Goal: Contribute content: Add original content to the website for others to see

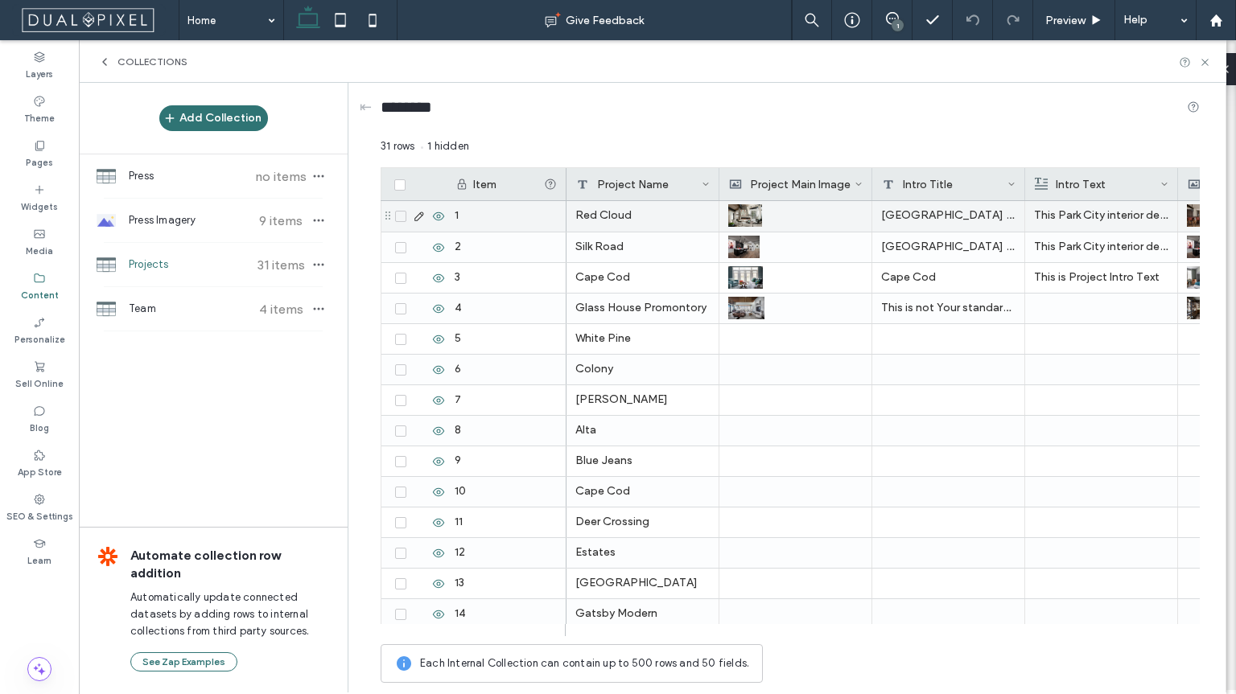
click at [417, 218] on icon at bounding box center [419, 216] width 13 height 13
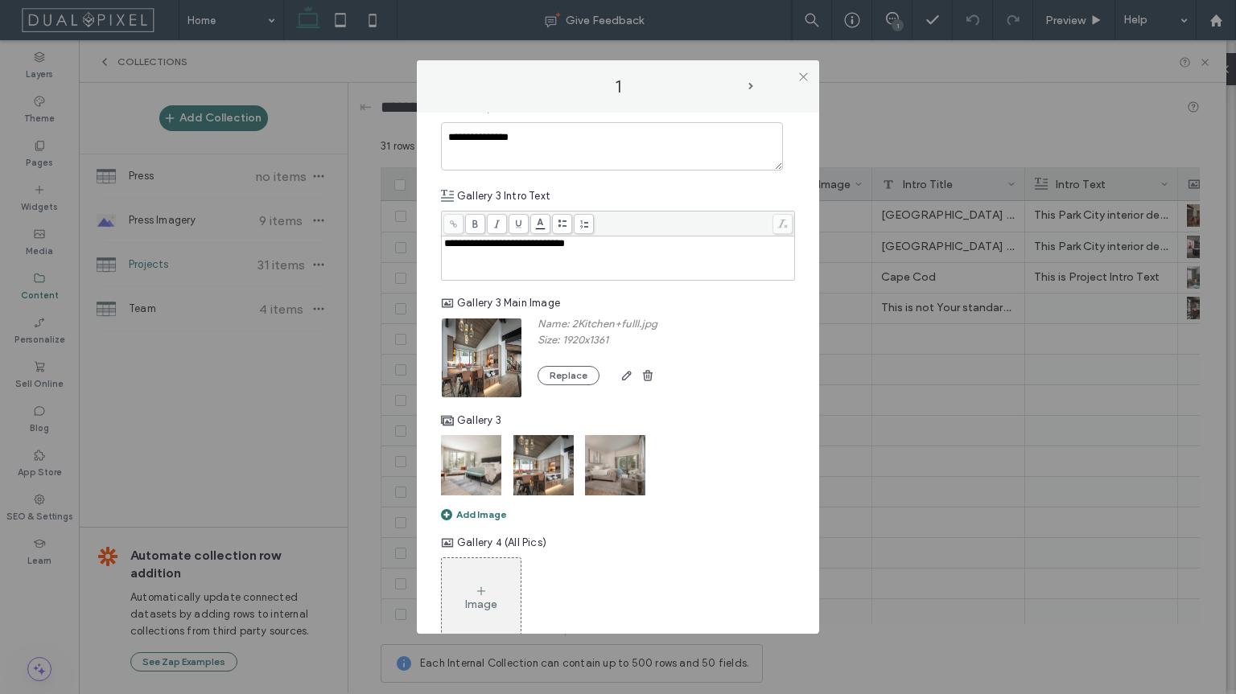
scroll to position [1250, 0]
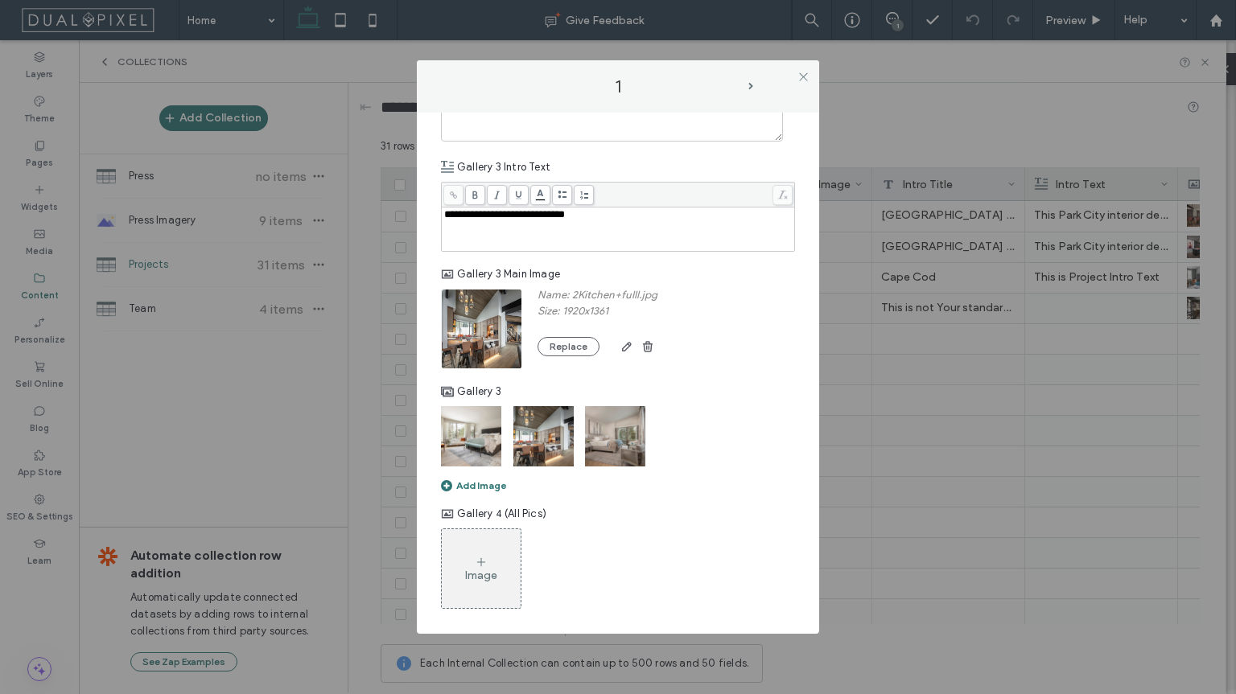
click at [477, 565] on icon at bounding box center [481, 562] width 13 height 13
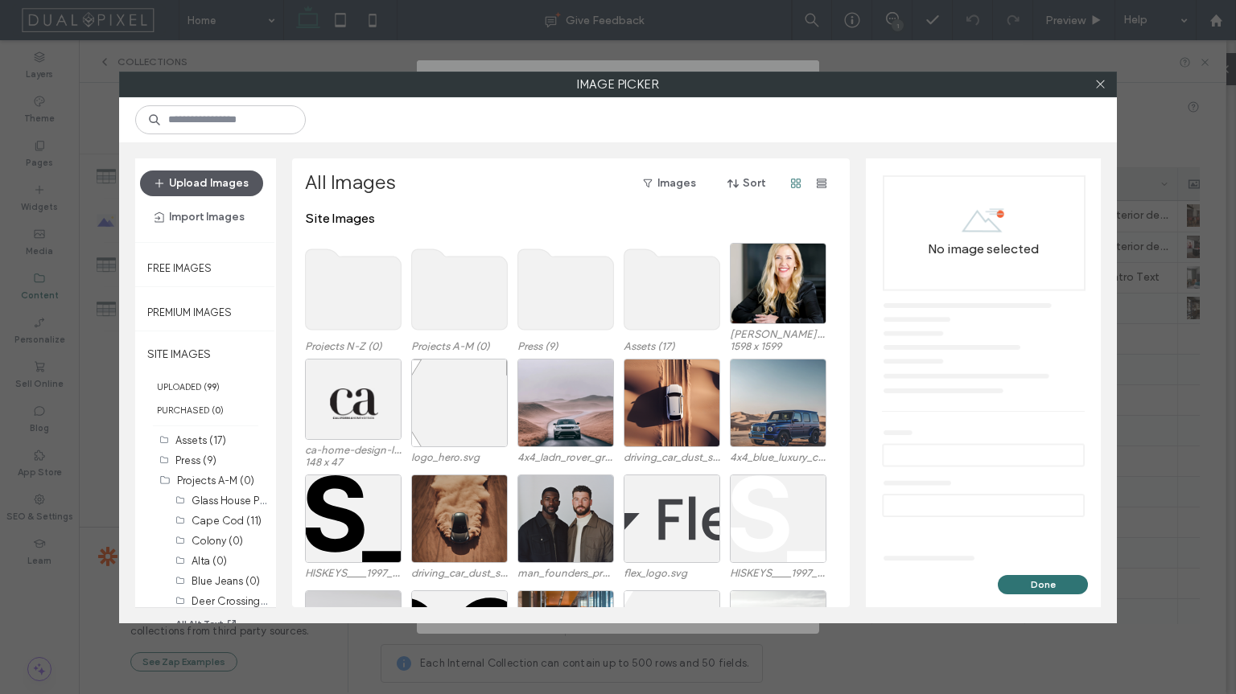
click at [229, 176] on button "Upload Images" at bounding box center [201, 184] width 123 height 26
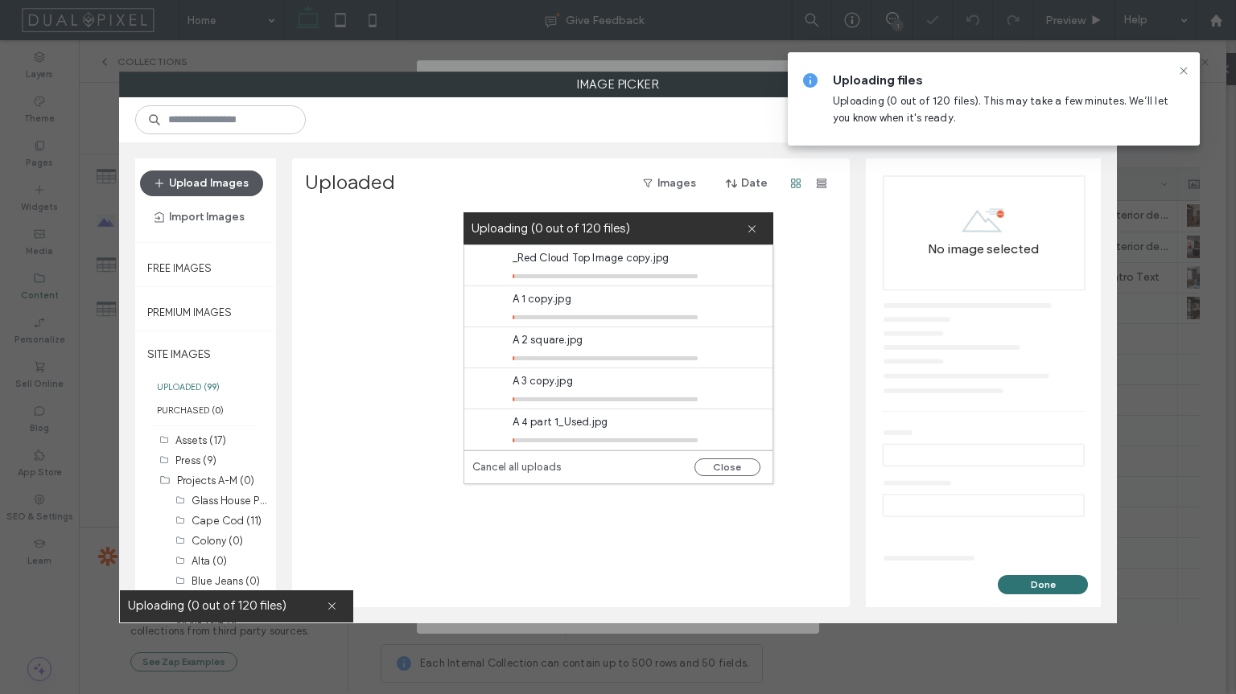
click at [754, 224] on icon at bounding box center [751, 229] width 10 height 10
click at [728, 467] on button "Close" at bounding box center [727, 467] width 66 height 18
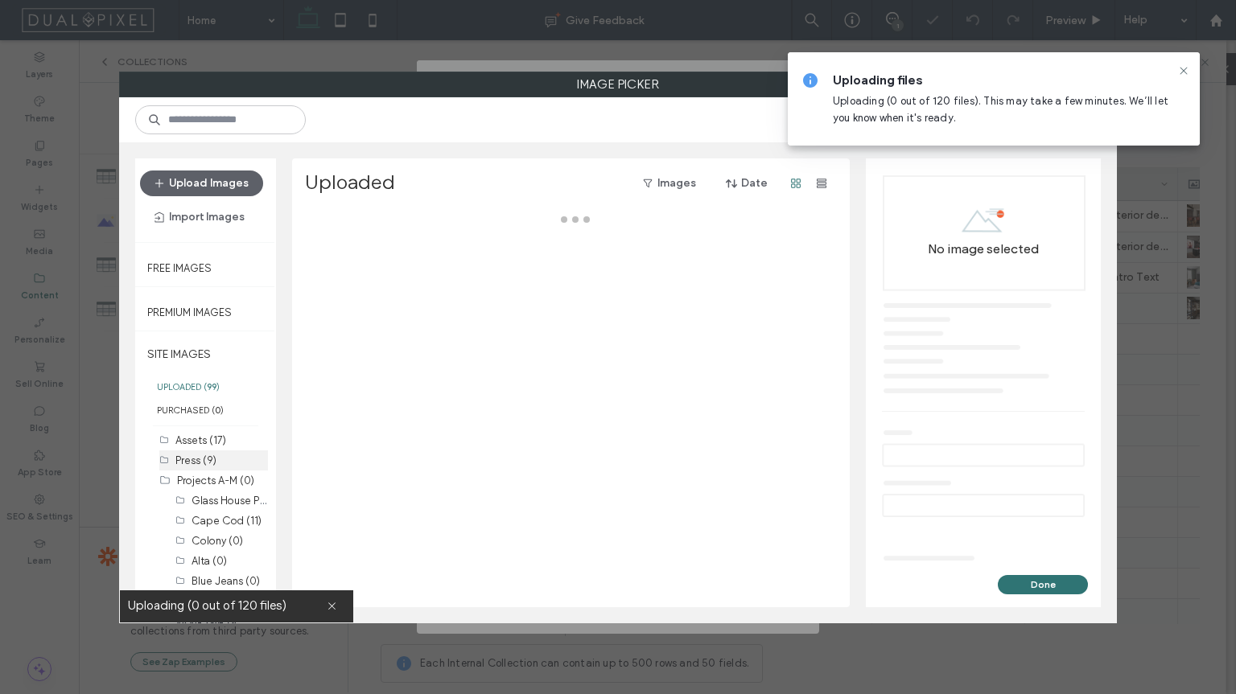
click at [1184, 68] on icon at bounding box center [1183, 70] width 13 height 13
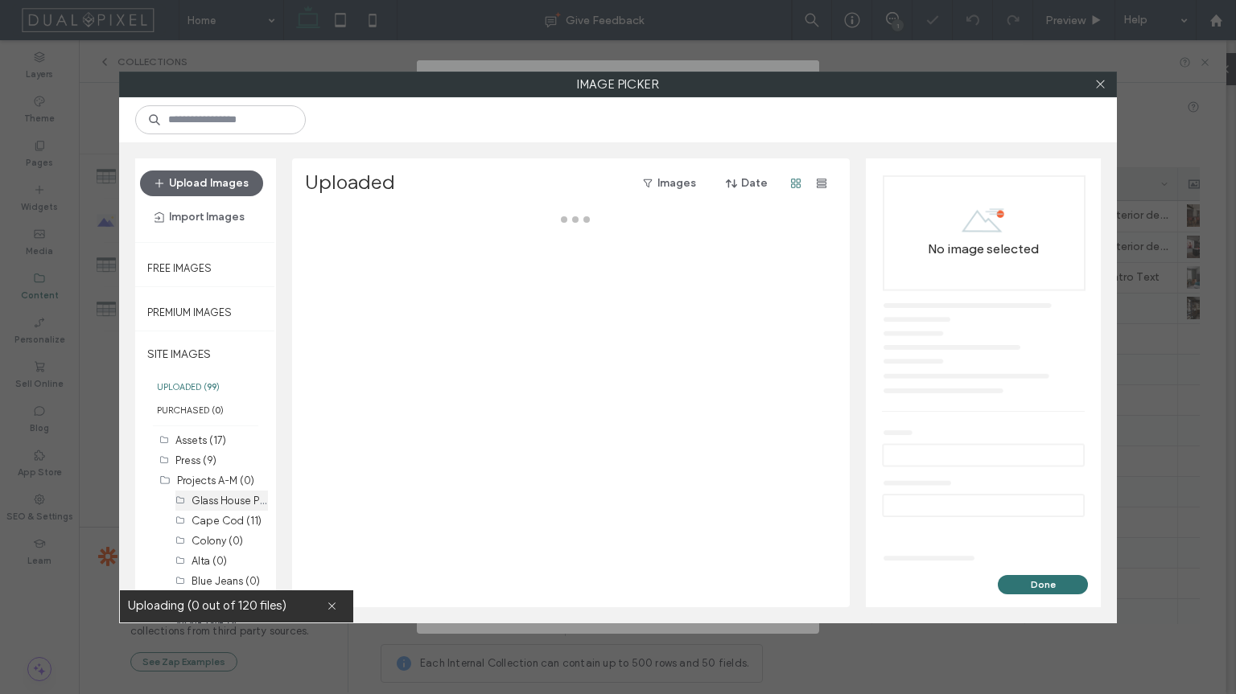
click at [220, 492] on label "Glass House Promontory (16)" at bounding box center [259, 499] width 137 height 15
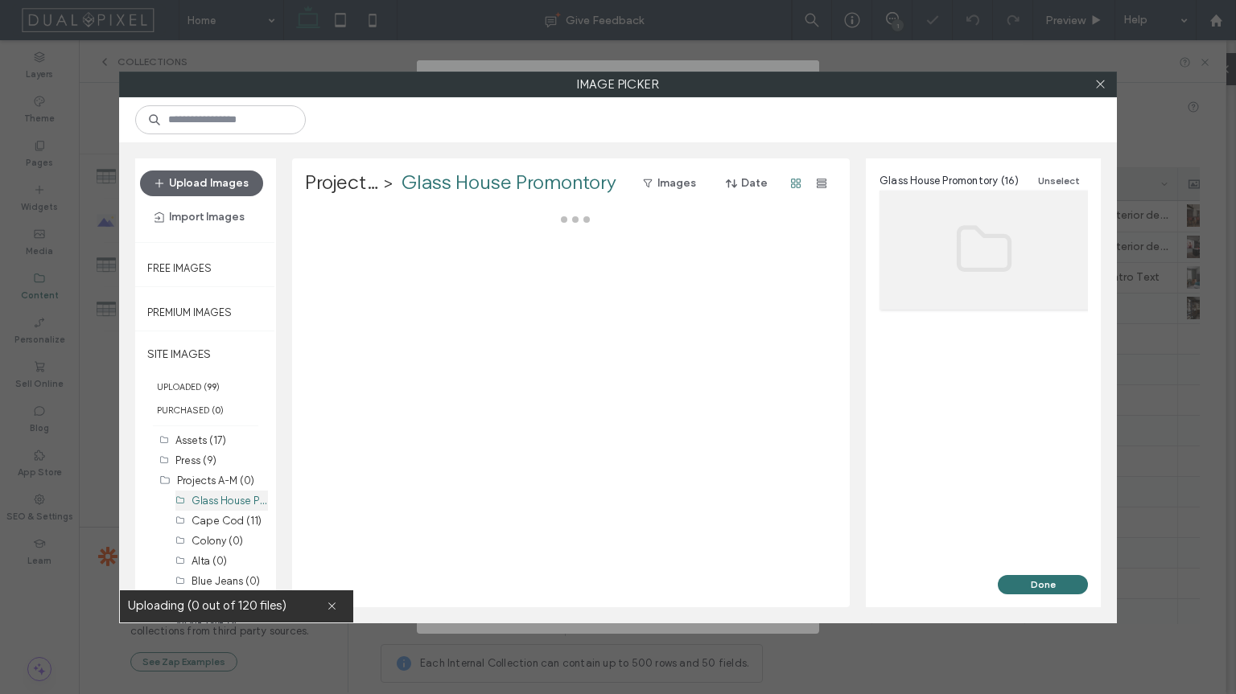
scroll to position [31, 0]
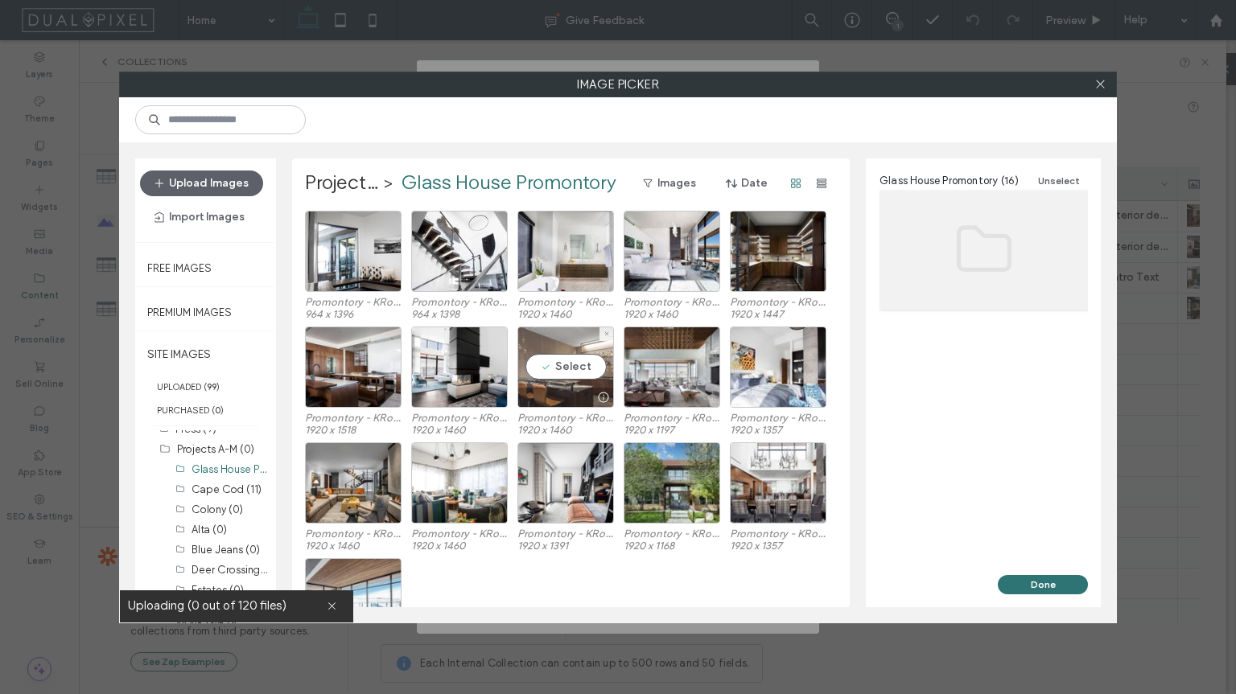
click at [547, 386] on div "Select" at bounding box center [565, 367] width 97 height 81
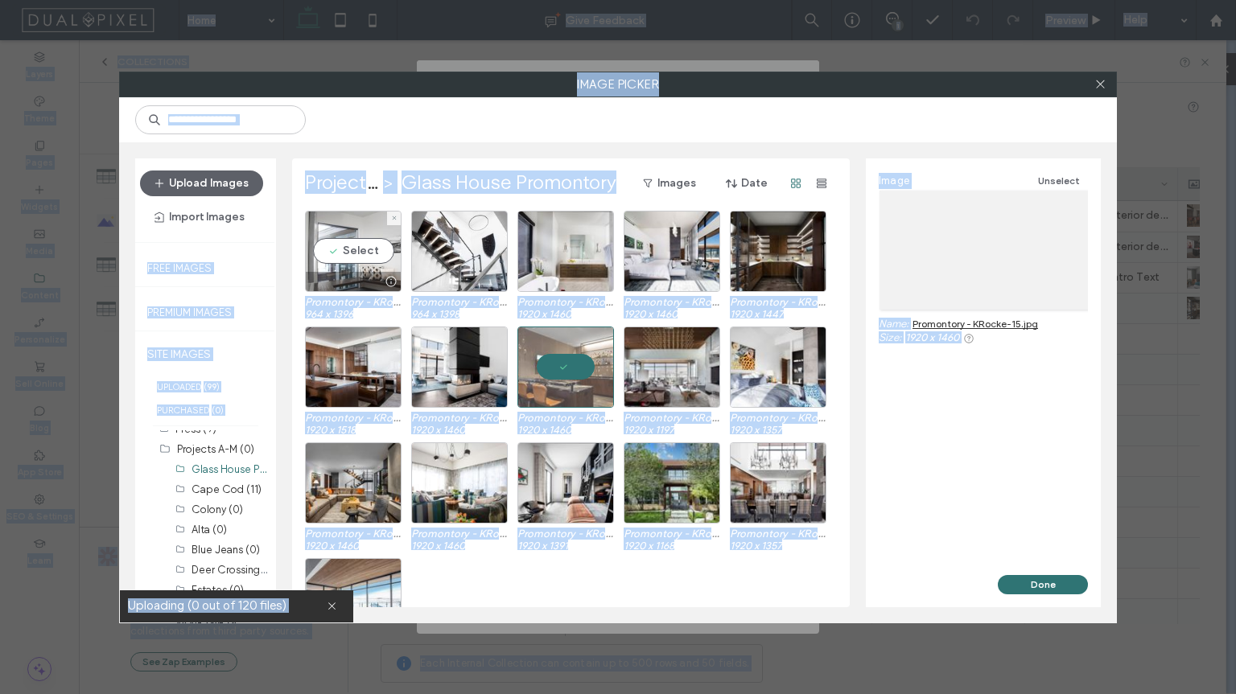
click at [387, 276] on div at bounding box center [390, 281] width 20 height 13
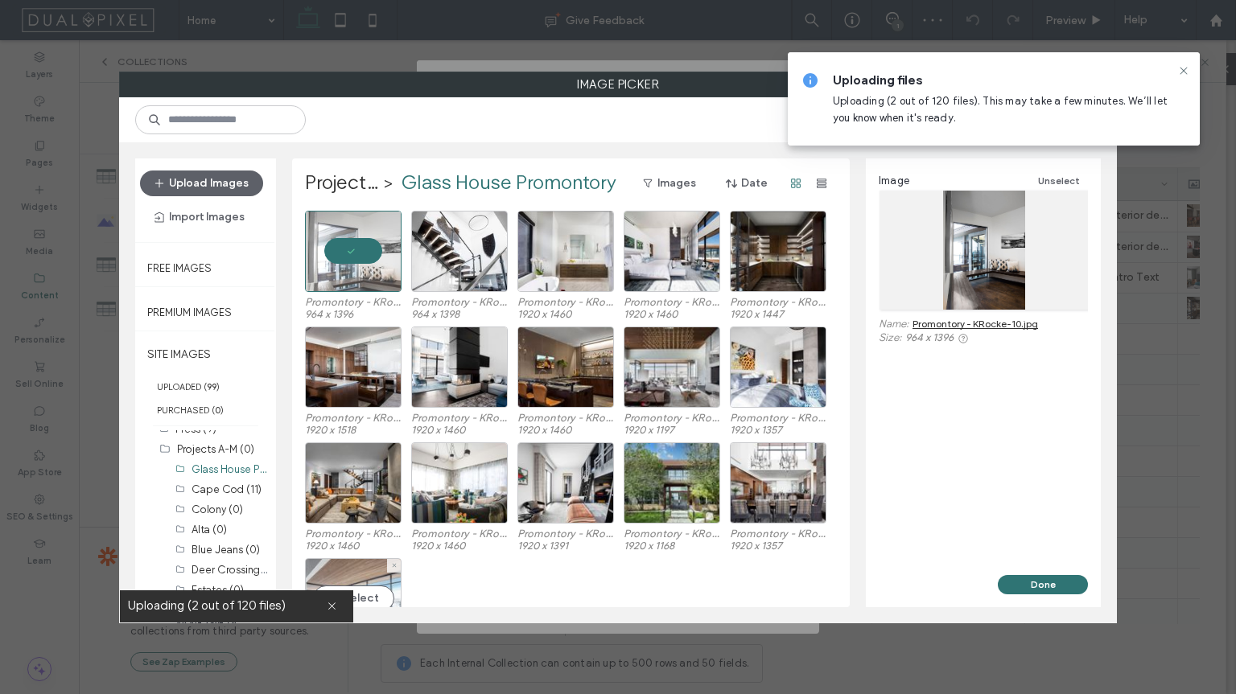
click at [373, 571] on div "Select" at bounding box center [353, 598] width 97 height 81
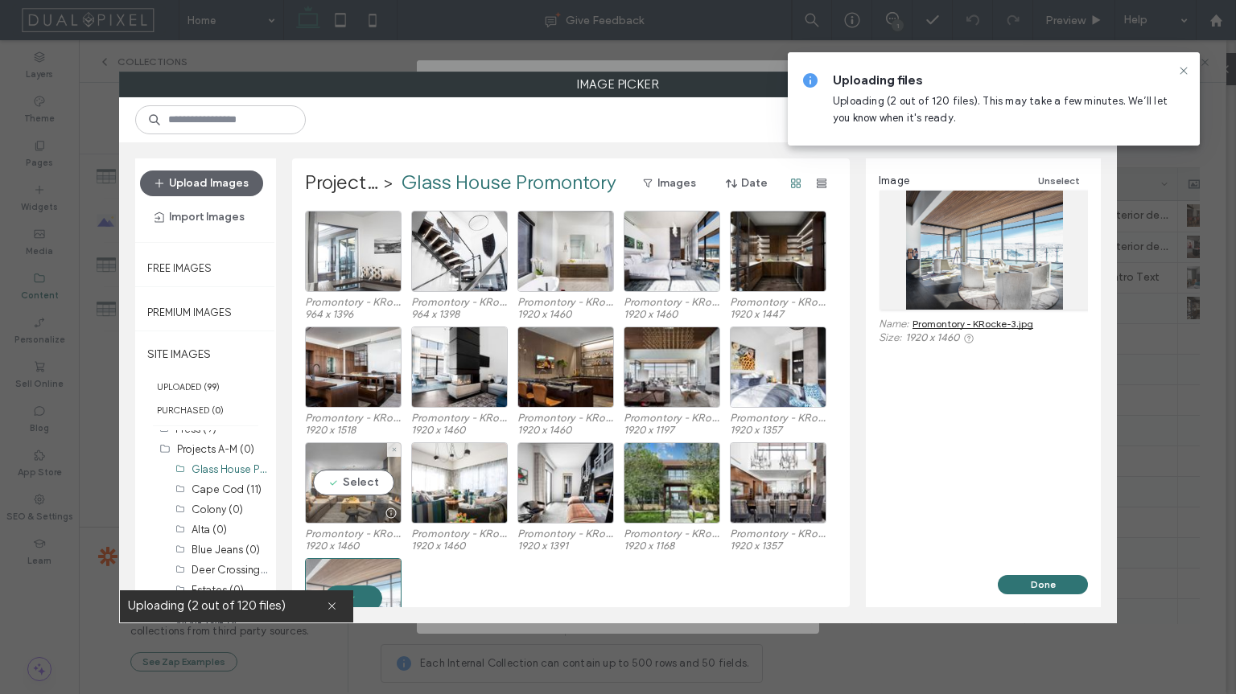
click at [354, 495] on div "Select" at bounding box center [353, 482] width 97 height 81
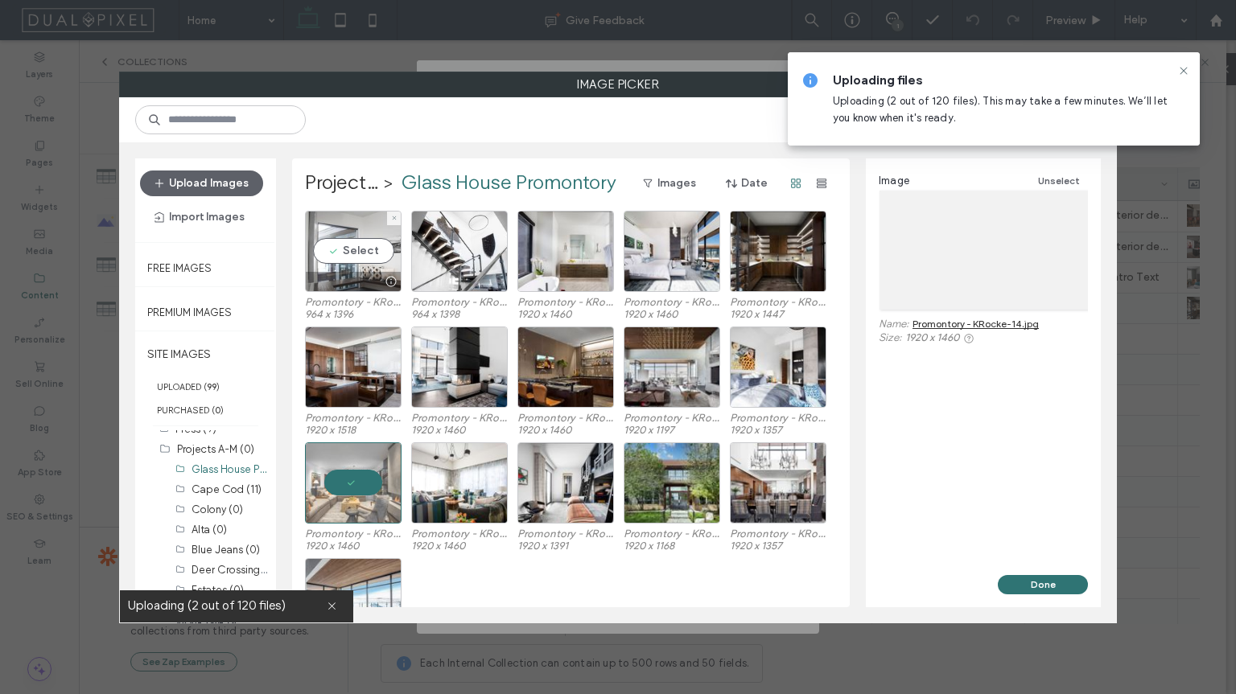
click at [368, 282] on div at bounding box center [353, 281] width 95 height 19
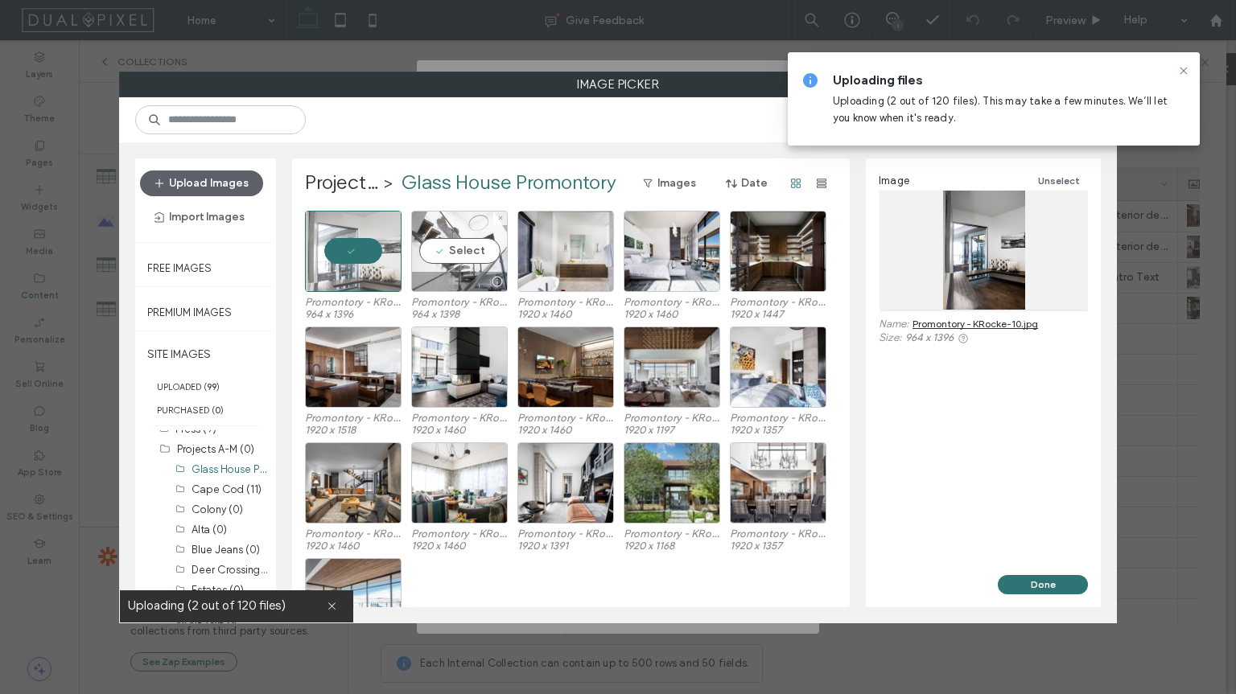
click at [454, 268] on div "Select" at bounding box center [459, 251] width 97 height 81
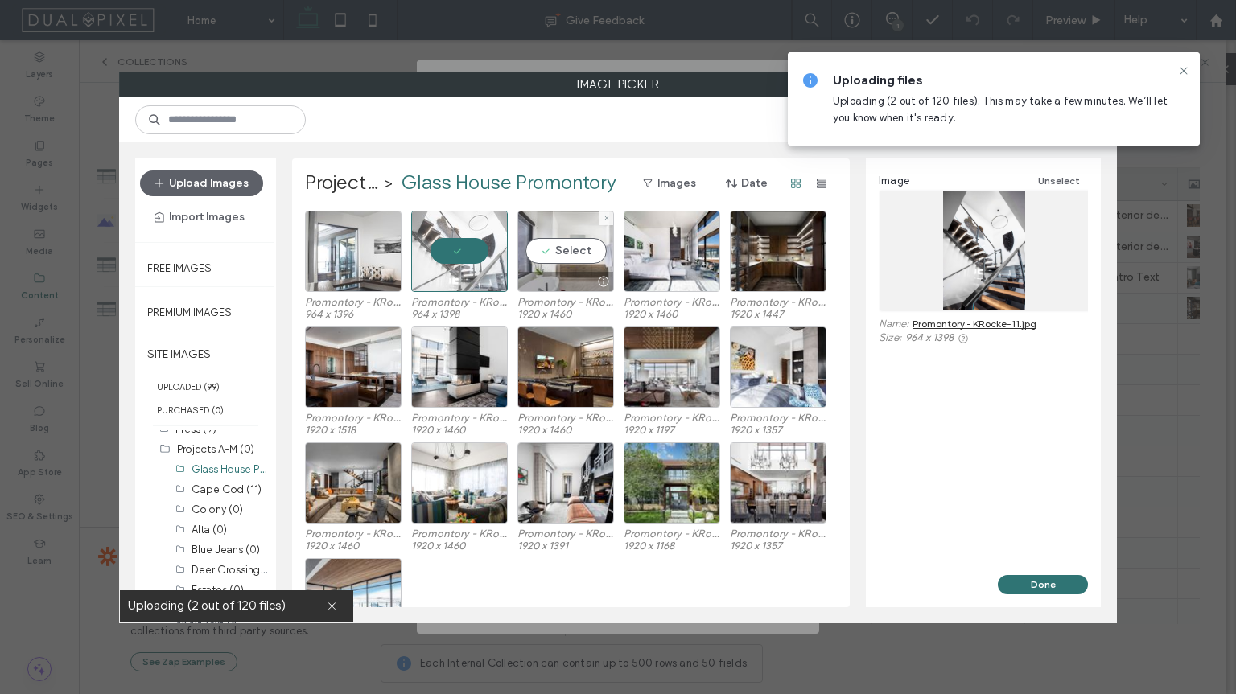
click at [545, 266] on div "Select" at bounding box center [565, 251] width 97 height 81
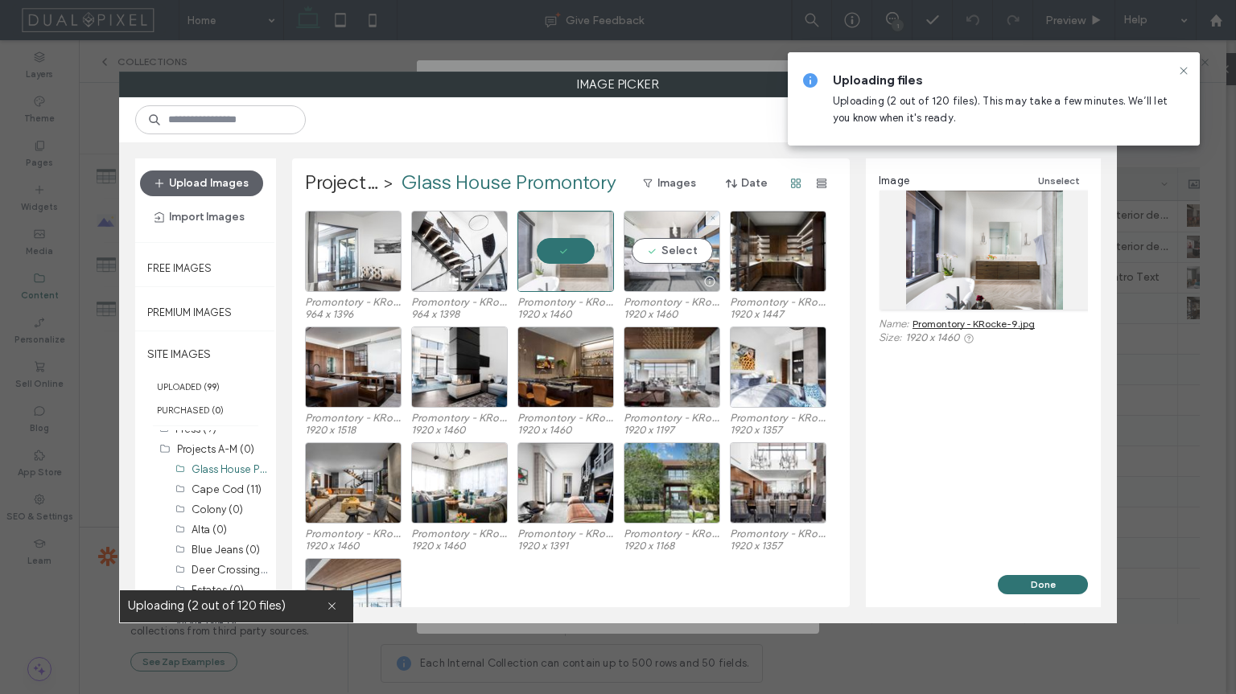
scroll to position [67, 0]
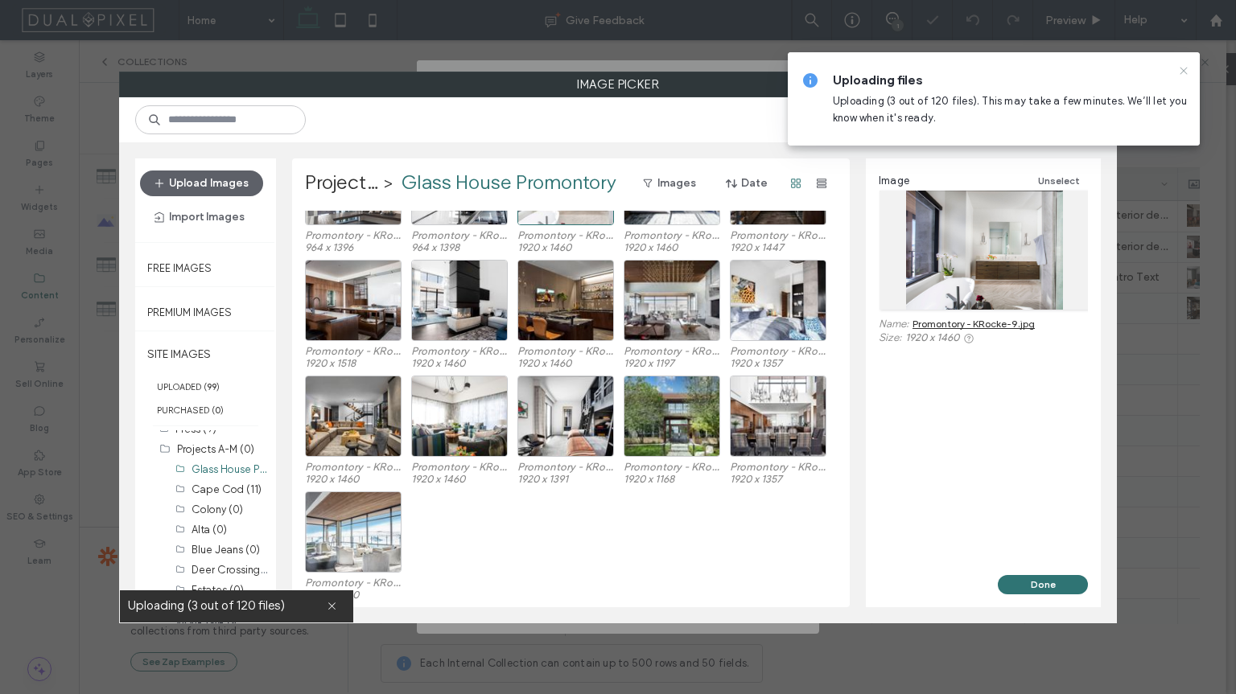
click at [1185, 70] on icon at bounding box center [1183, 70] width 13 height 13
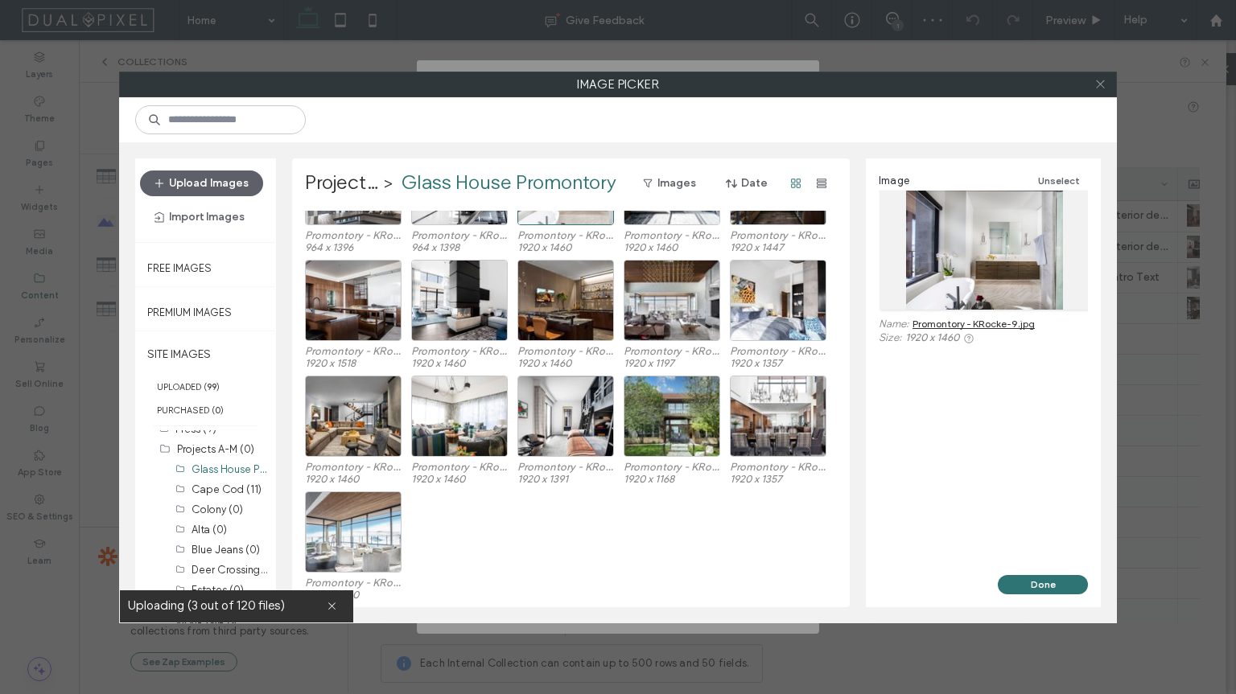
click at [1103, 87] on icon at bounding box center [1100, 84] width 12 height 12
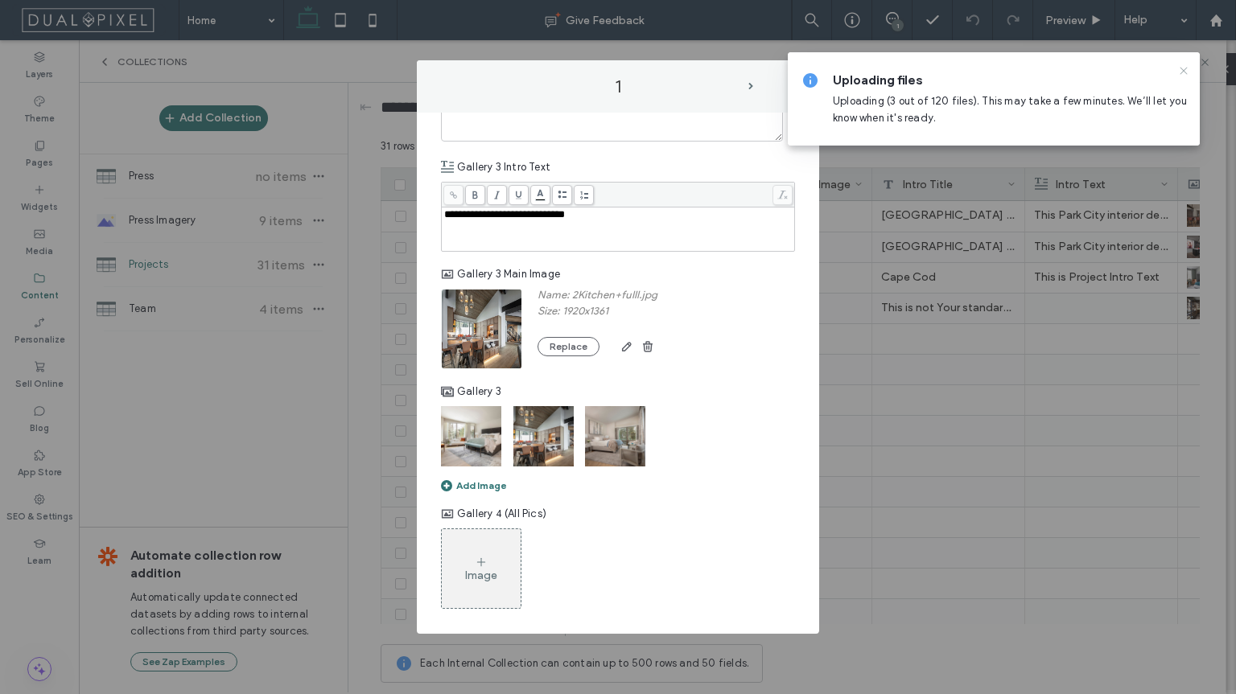
click at [1183, 74] on icon at bounding box center [1183, 70] width 13 height 13
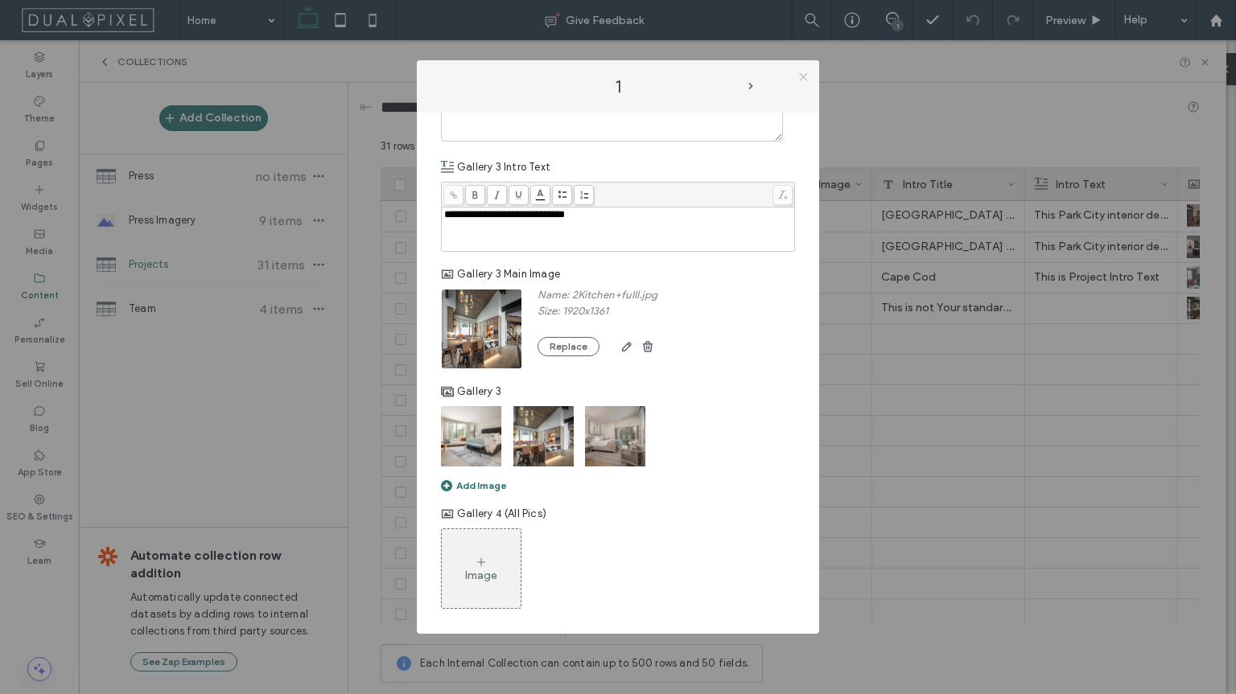
click at [806, 82] on icon at bounding box center [803, 77] width 12 height 12
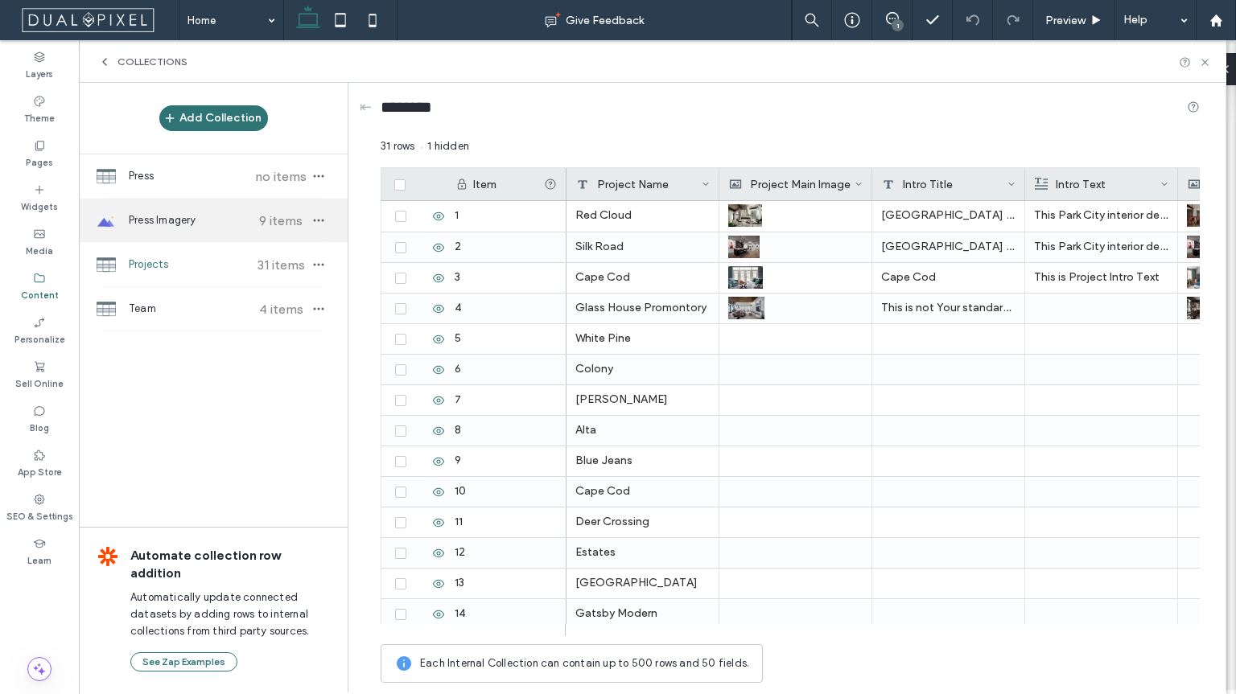
click at [44, 296] on label "Content" at bounding box center [40, 294] width 38 height 18
click at [105, 63] on use at bounding box center [104, 62] width 3 height 6
click at [117, 62] on span "Collections" at bounding box center [152, 62] width 70 height 13
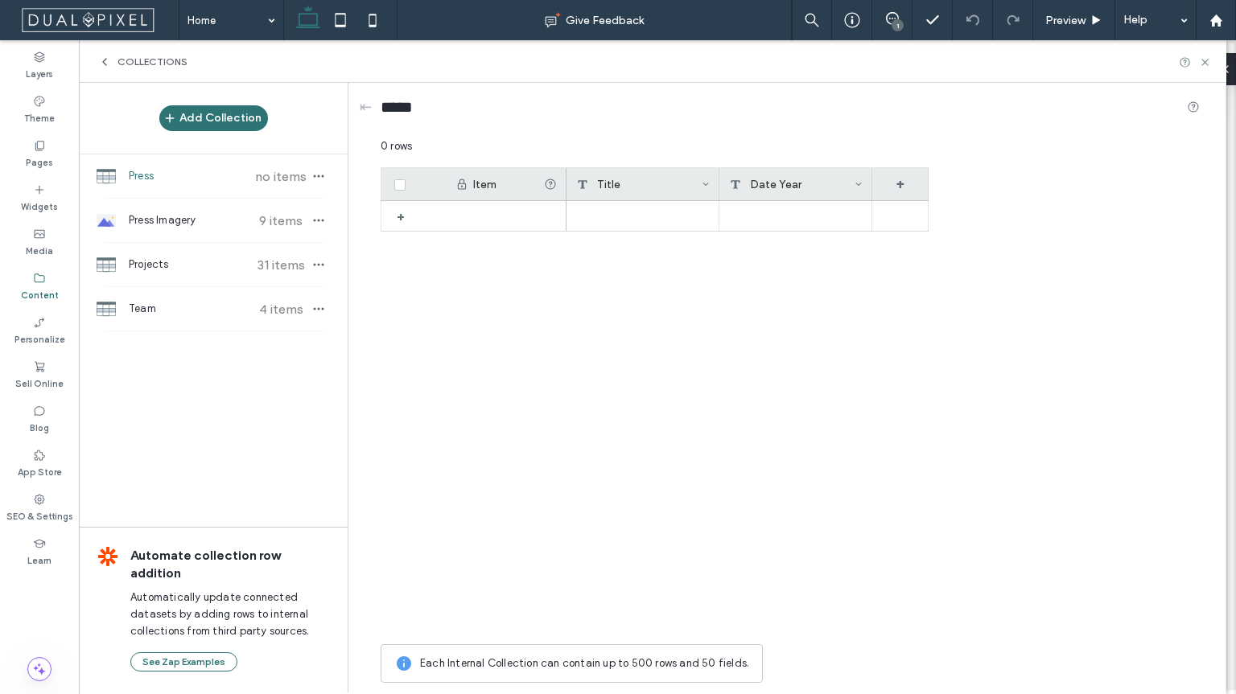
click at [106, 64] on use at bounding box center [104, 62] width 3 height 6
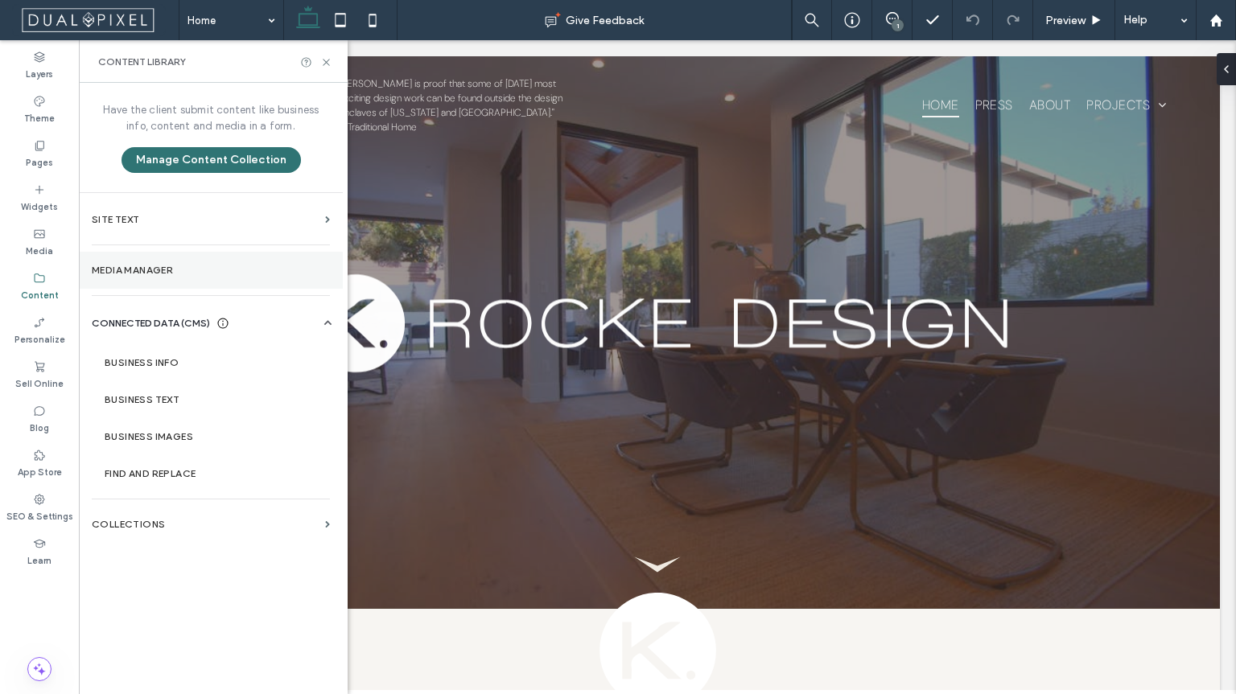
click at [134, 276] on section "Media Manager" at bounding box center [211, 270] width 264 height 37
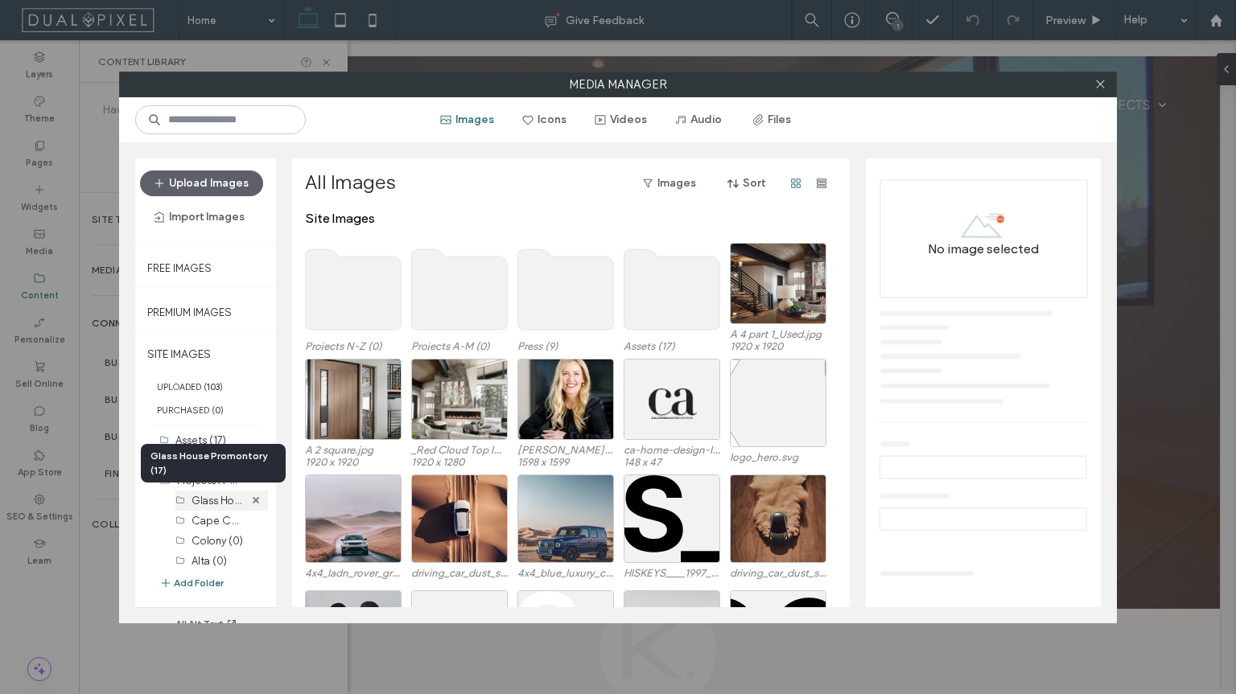
click at [213, 498] on label "Glass House Promontory (17)" at bounding box center [259, 499] width 136 height 15
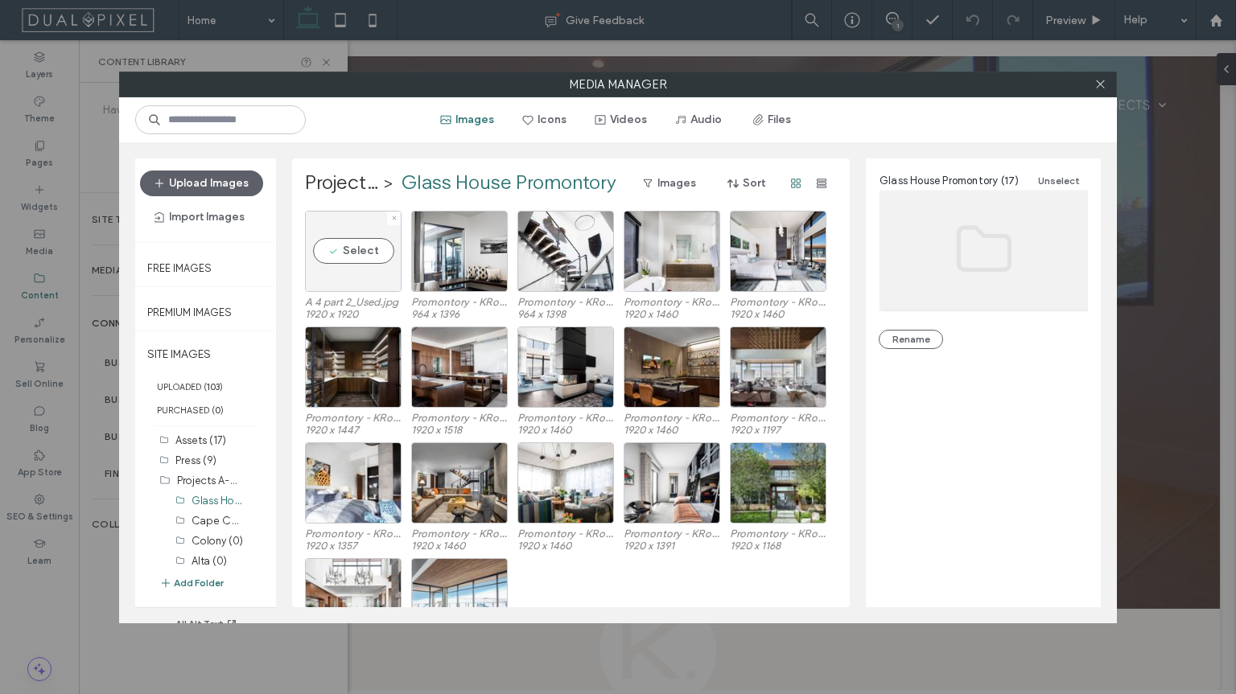
click at [366, 247] on div "Select" at bounding box center [353, 251] width 97 height 81
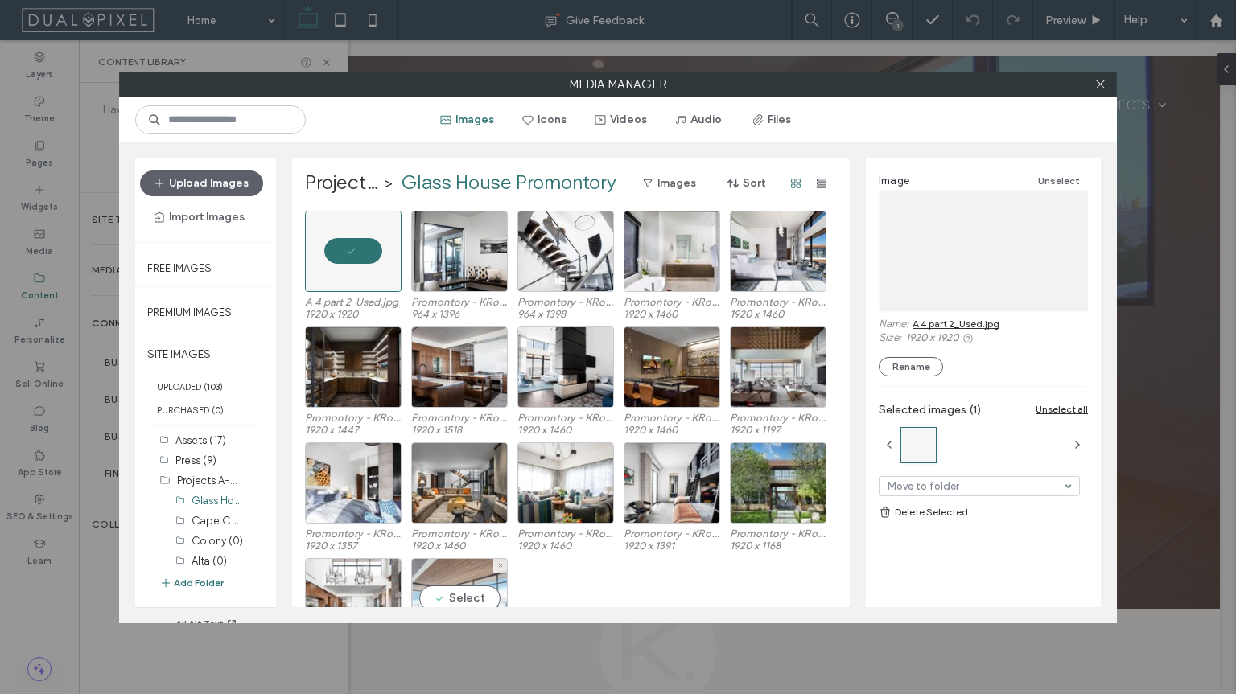
click at [466, 586] on div "Select" at bounding box center [459, 598] width 97 height 81
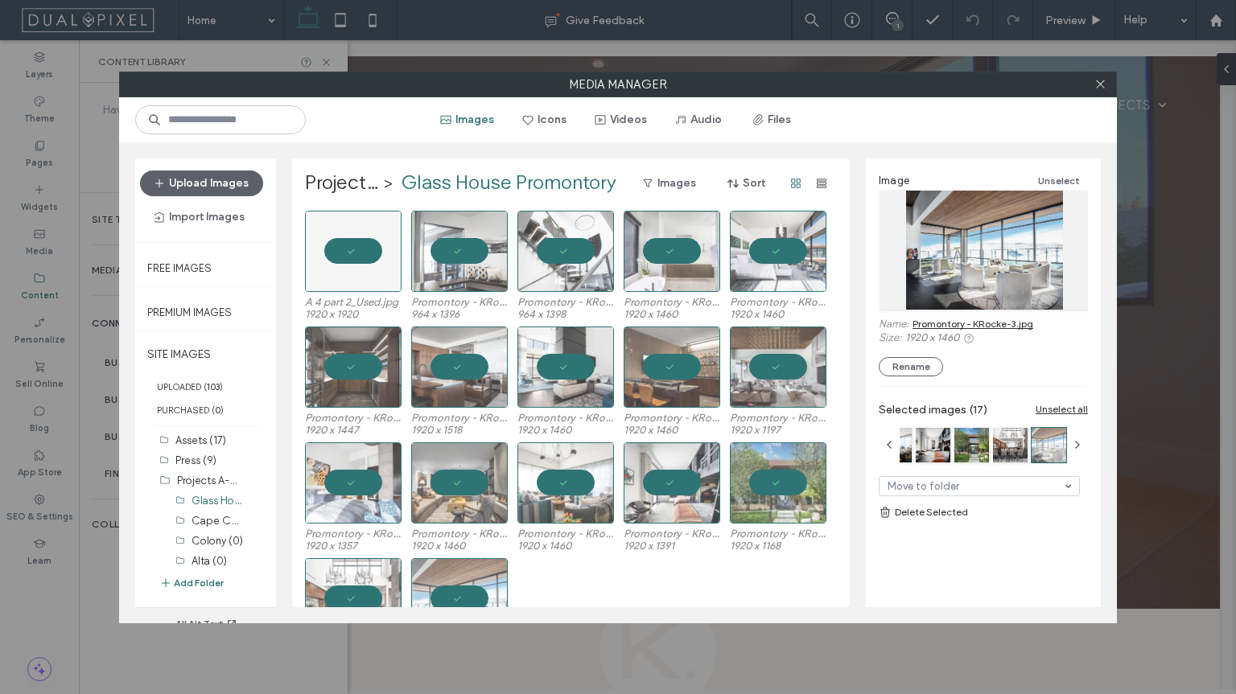
click at [958, 513] on link "Delete Selected" at bounding box center [982, 512] width 209 height 16
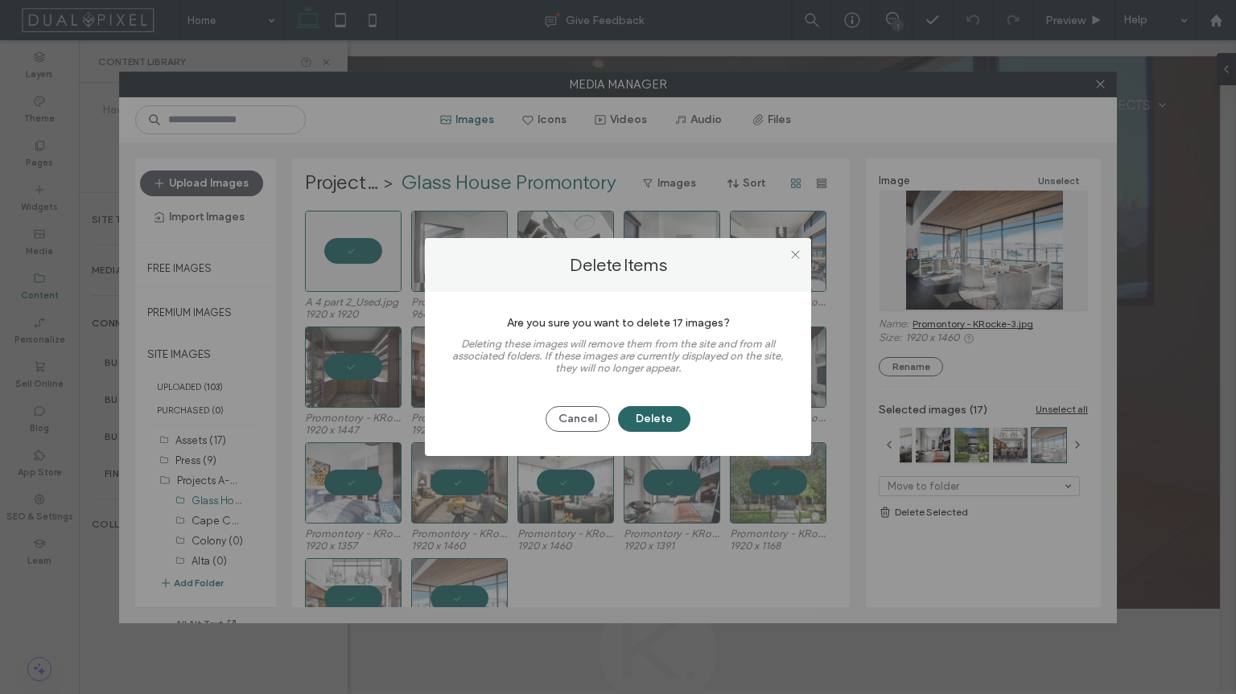
click at [663, 418] on button "Delete" at bounding box center [654, 419] width 72 height 26
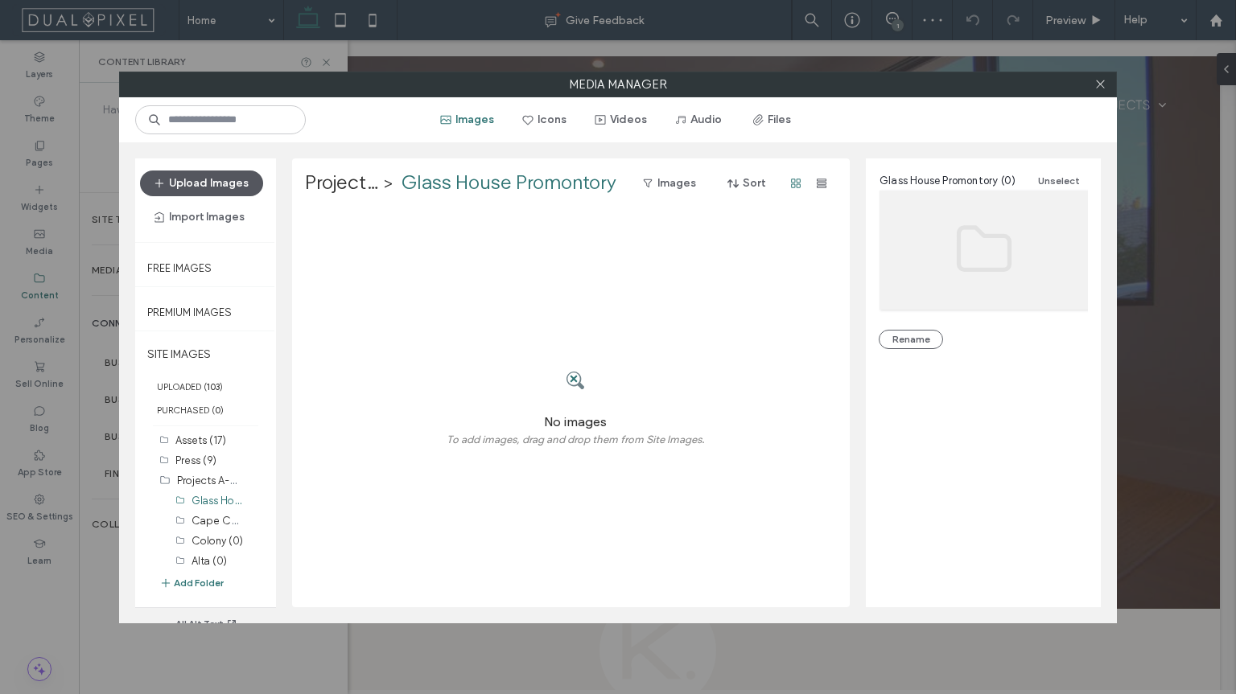
click at [233, 180] on button "Upload Images" at bounding box center [201, 184] width 123 height 26
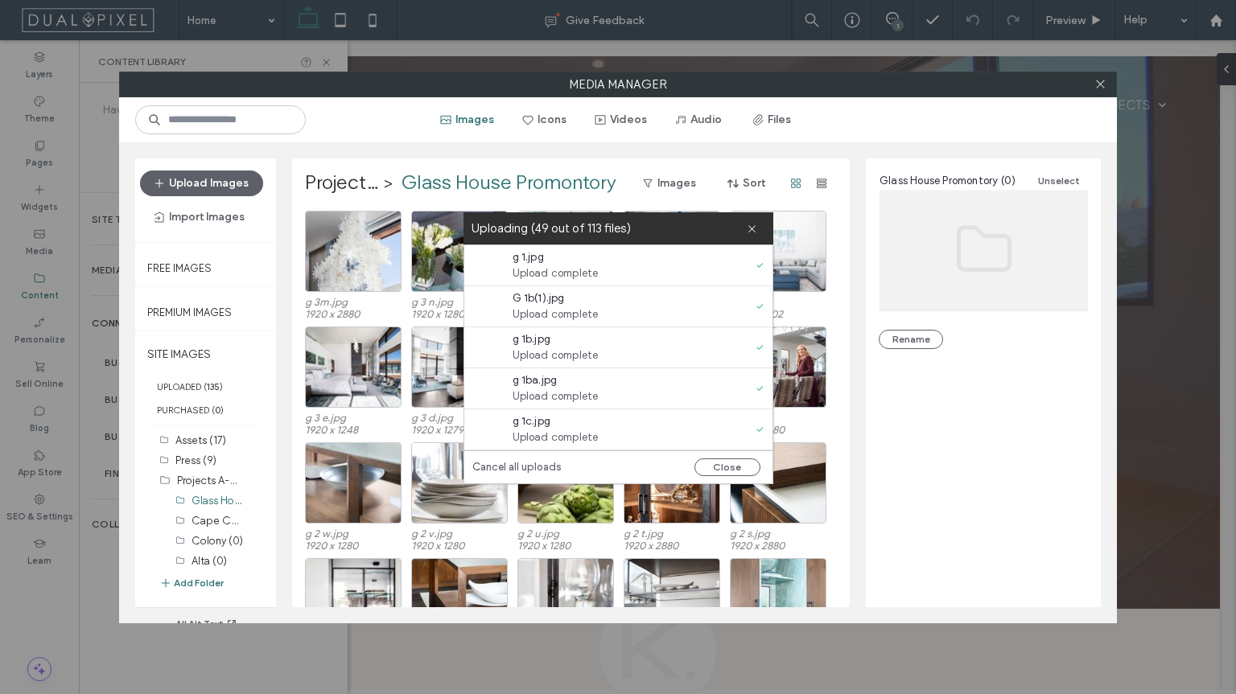
scroll to position [1981, 0]
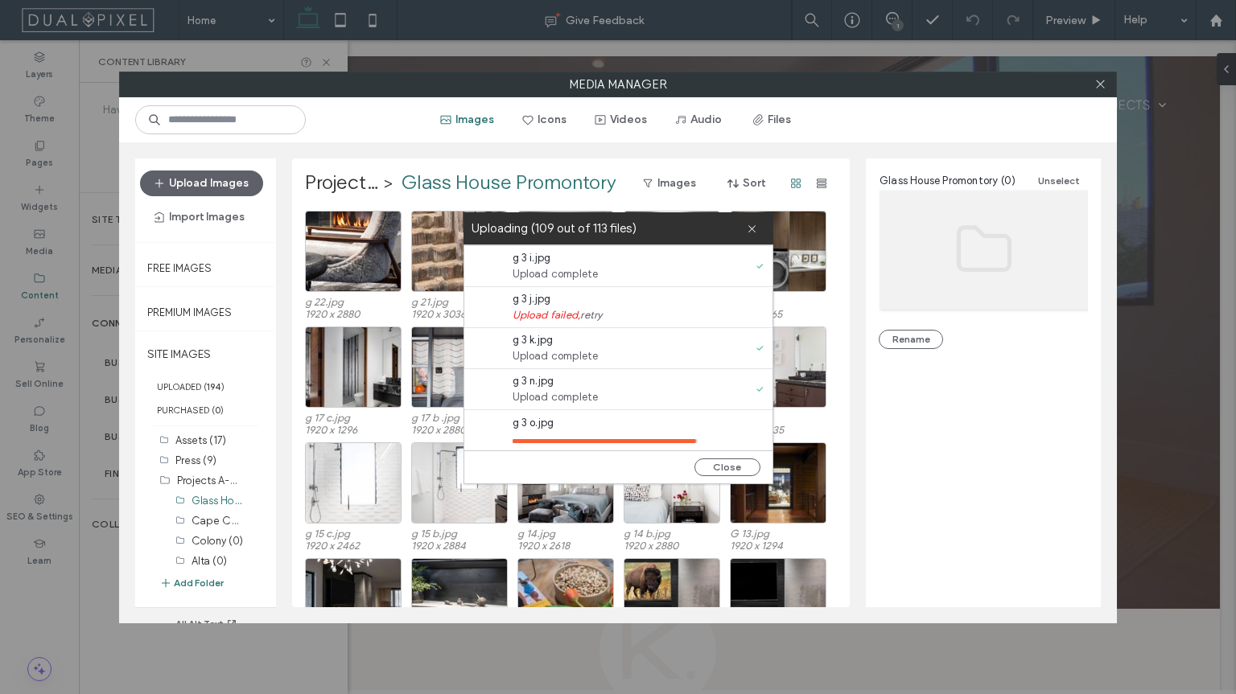
scroll to position [1926, 0]
click at [594, 313] on link "retry" at bounding box center [591, 317] width 22 height 16
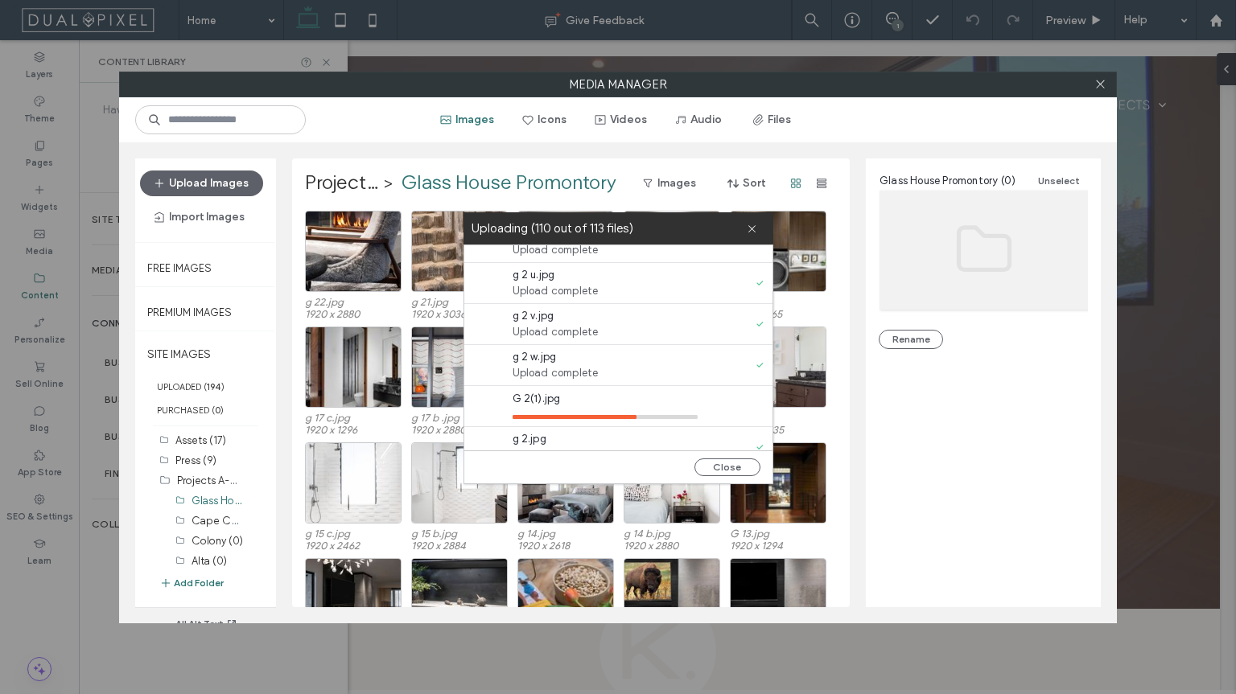
scroll to position [1497, 0]
click at [750, 228] on use at bounding box center [751, 228] width 7 height 7
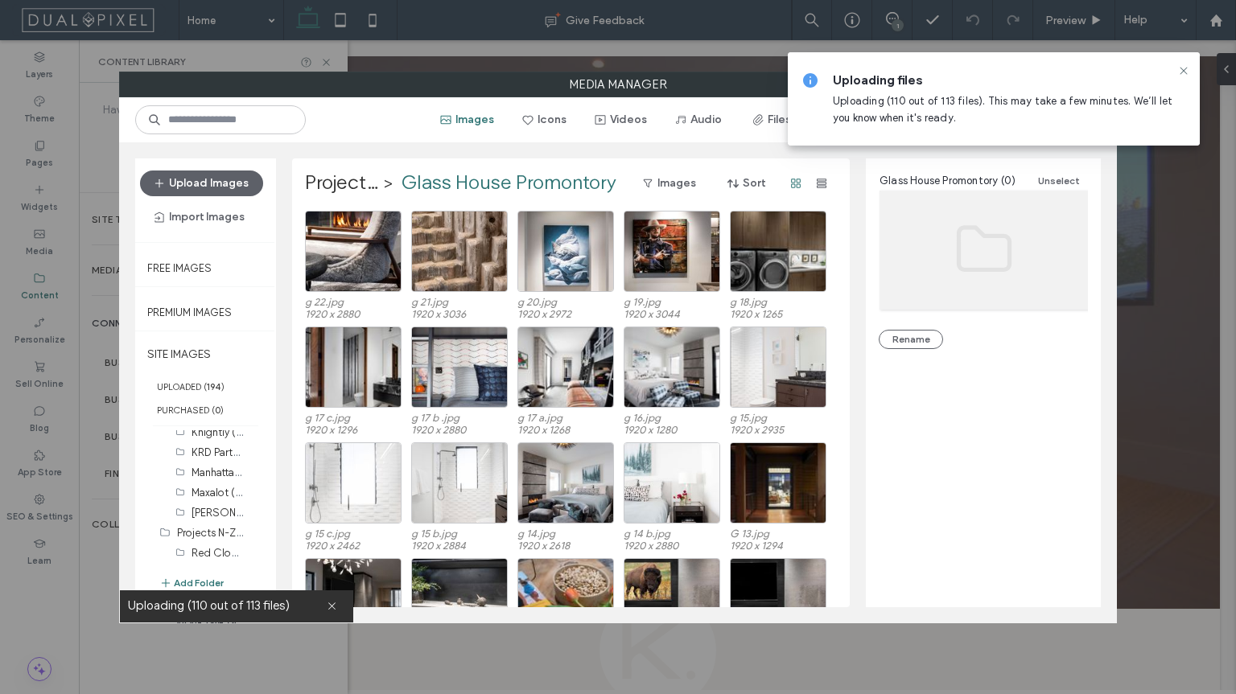
scroll to position [296, 0]
click at [214, 500] on label "[PERSON_NAME] (0)" at bounding box center [239, 505] width 96 height 15
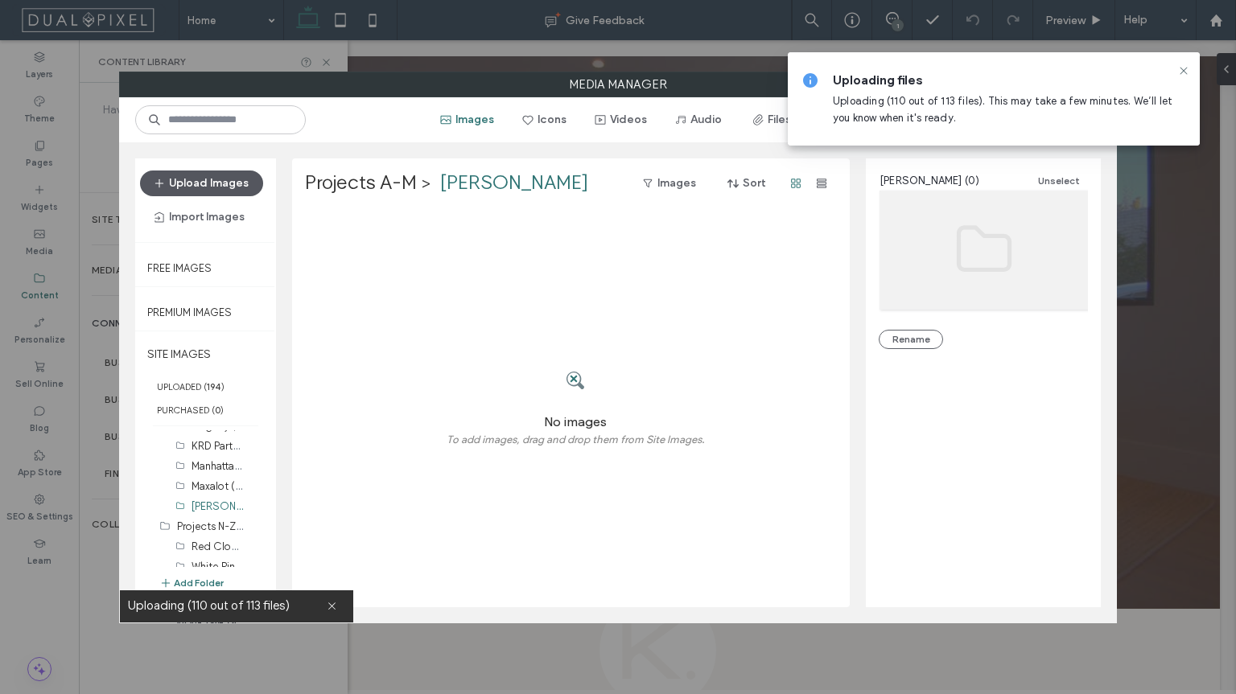
click at [249, 187] on button "Upload Images" at bounding box center [201, 184] width 123 height 26
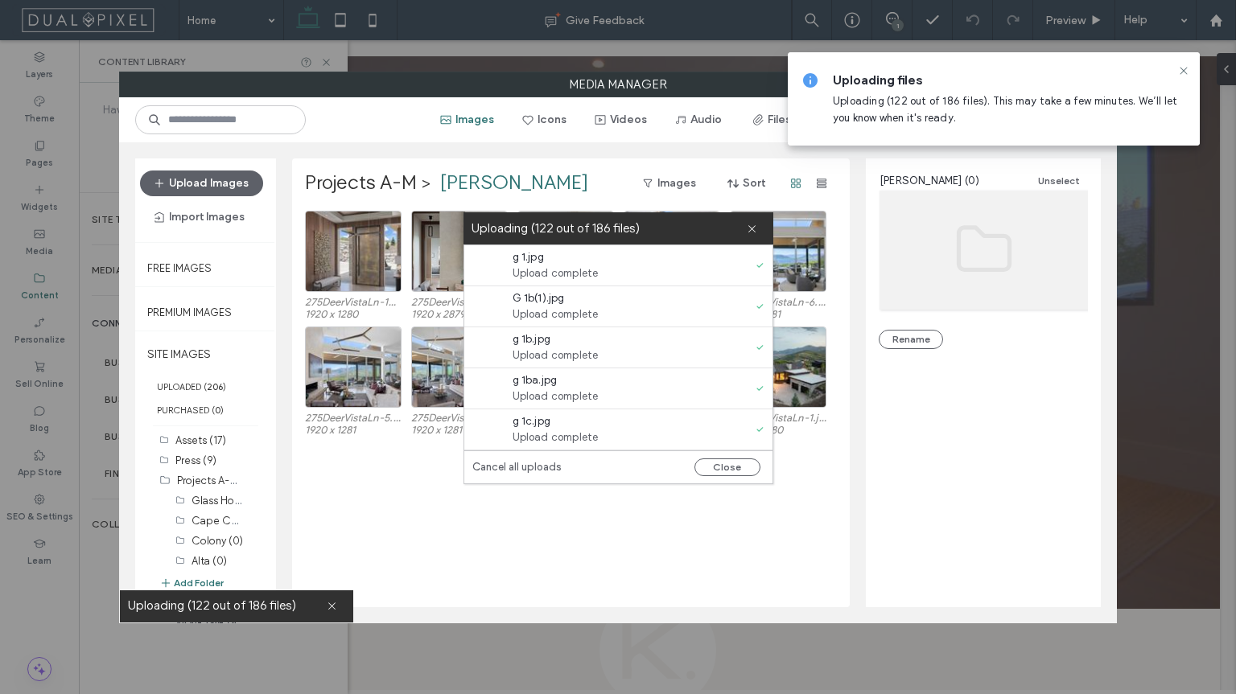
scroll to position [296, 0]
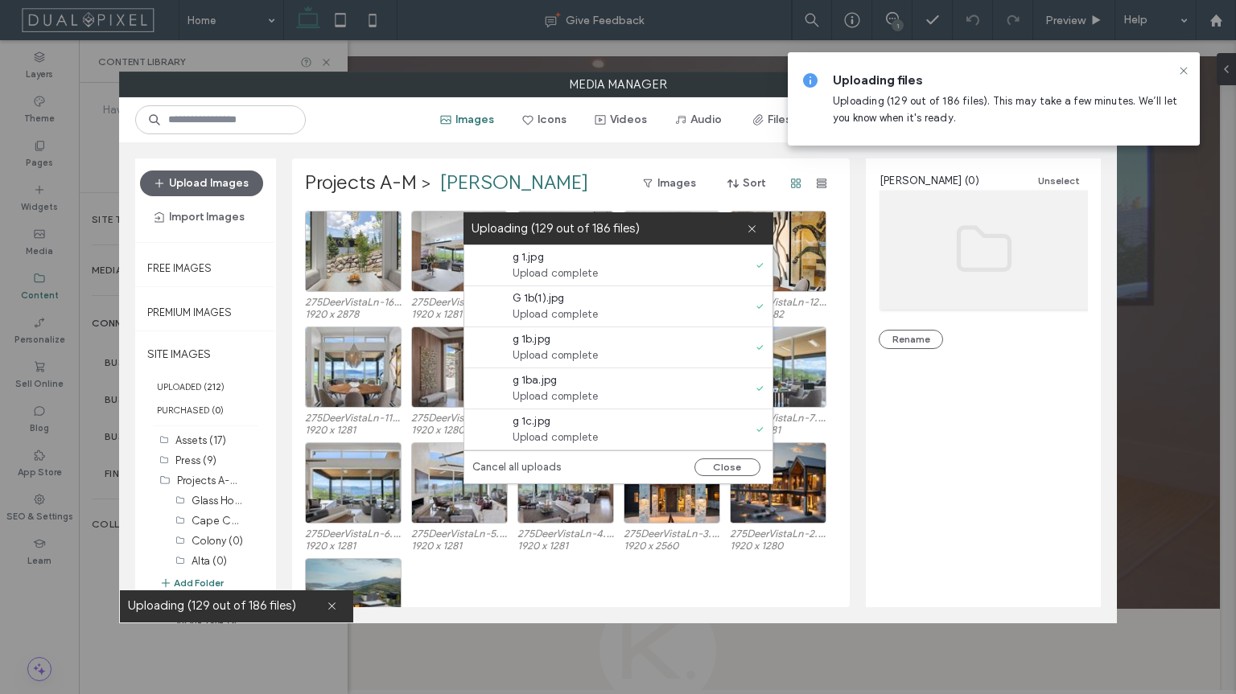
scroll to position [296, 0]
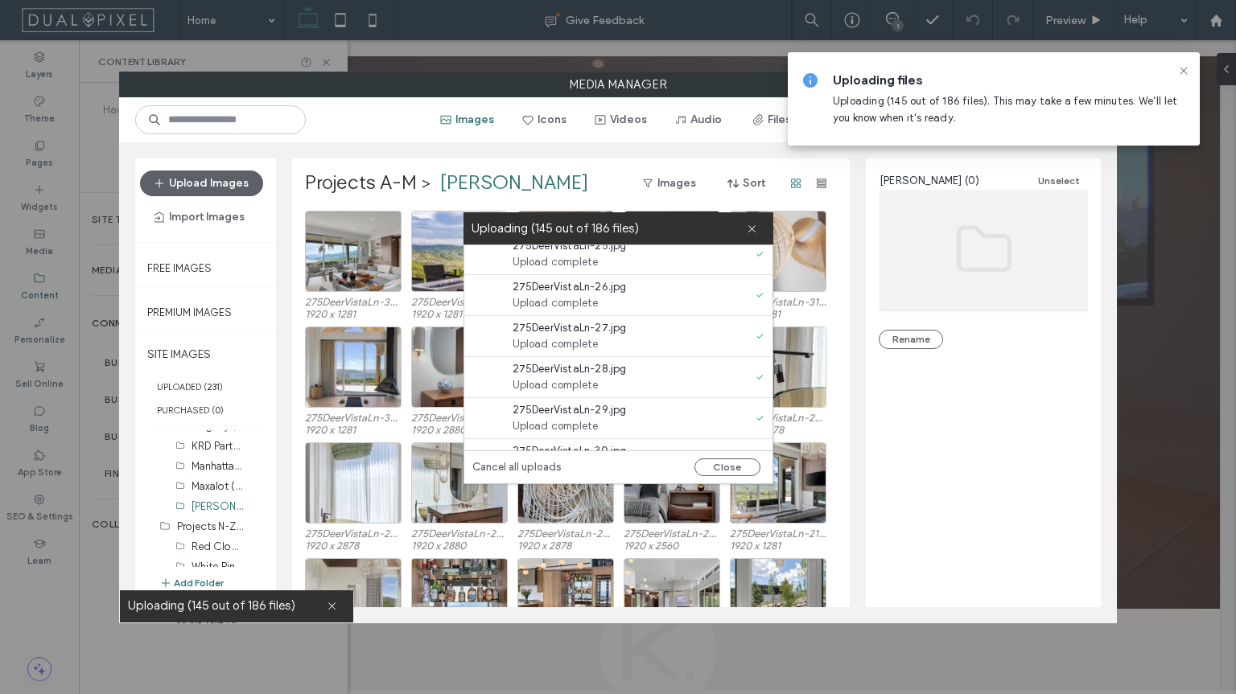
scroll to position [5875, 0]
click at [597, 306] on link "retry" at bounding box center [591, 306] width 22 height 16
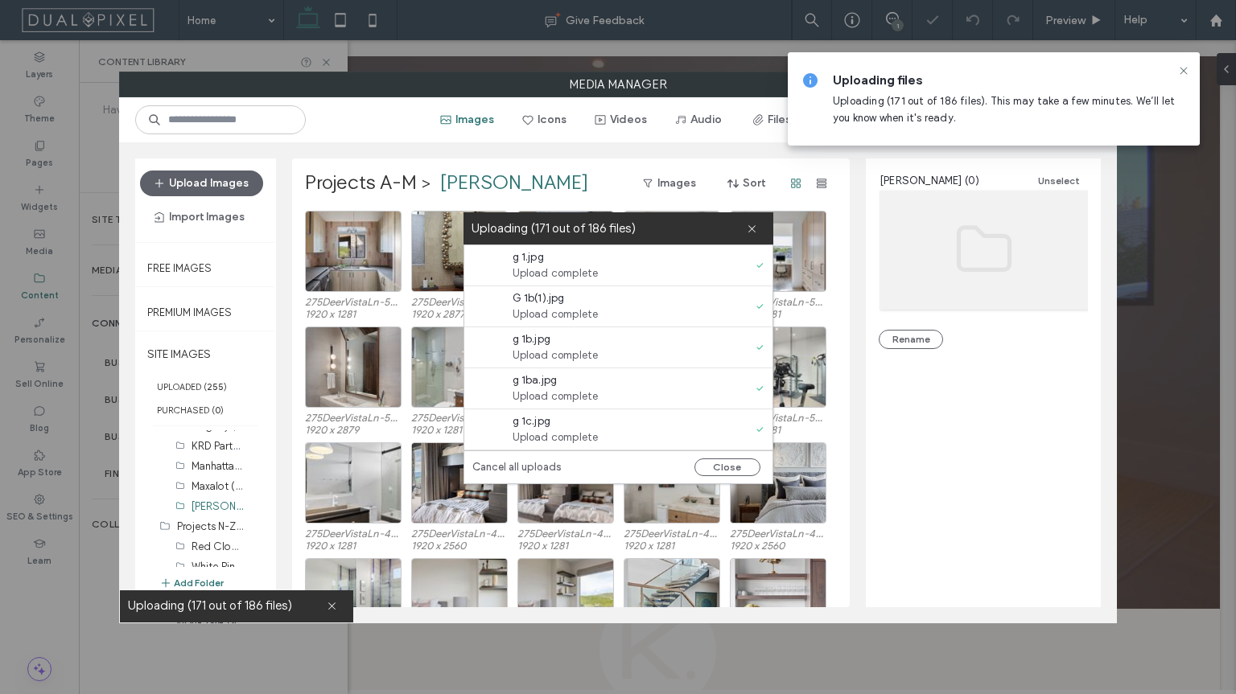
scroll to position [7425, 0]
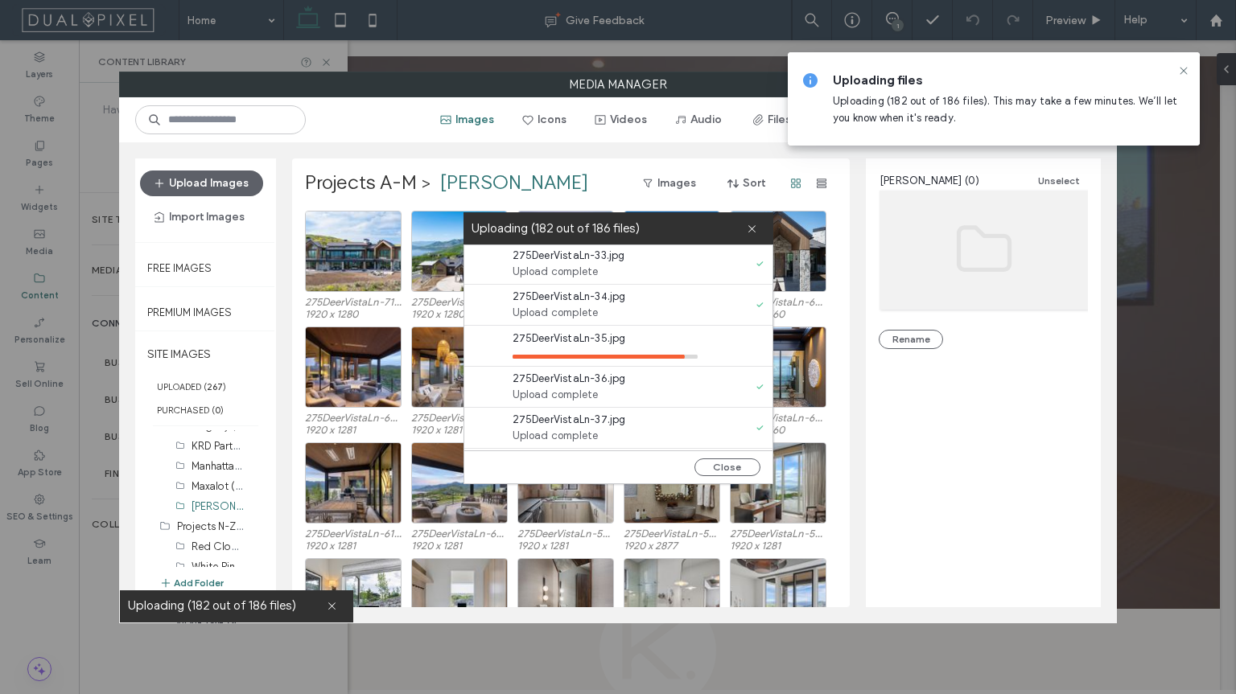
scroll to position [5949, 0]
click at [492, 227] on label "Uploading (182 out of 186 files)" at bounding box center [608, 229] width 275 height 22
click at [491, 220] on label "Uploading (182 out of 186 files)" at bounding box center [608, 229] width 275 height 22
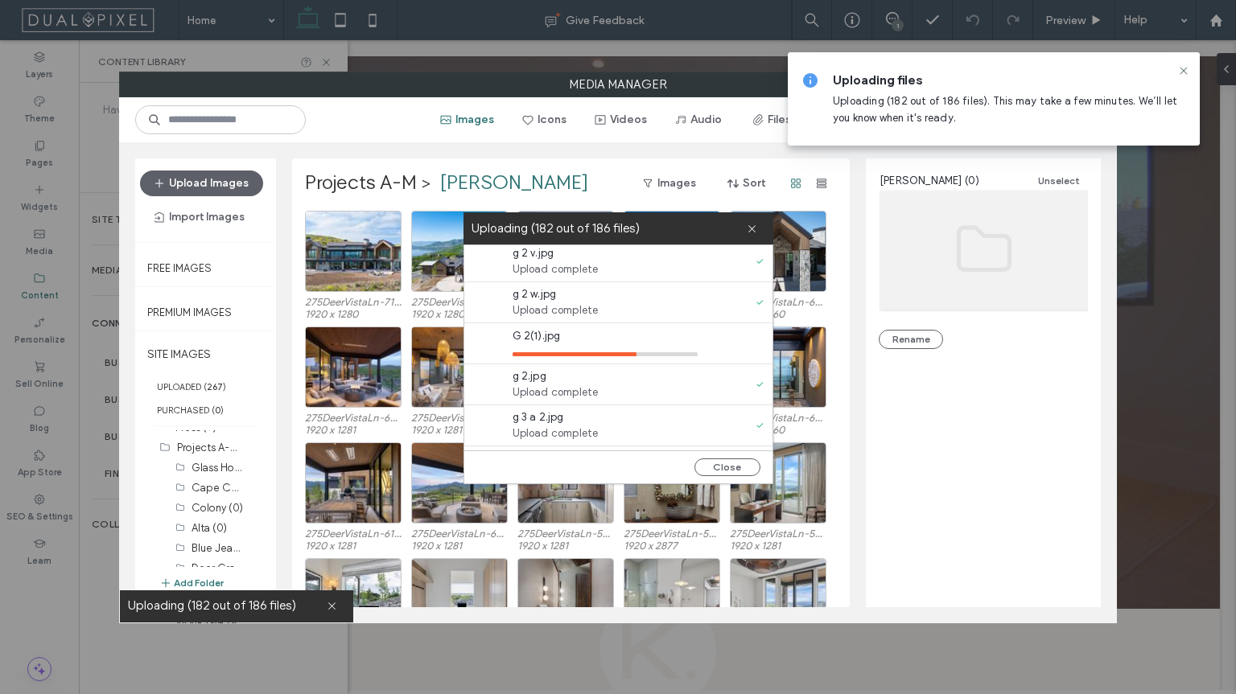
scroll to position [32, 0]
click at [212, 526] on label "Alta (0)" at bounding box center [208, 529] width 35 height 12
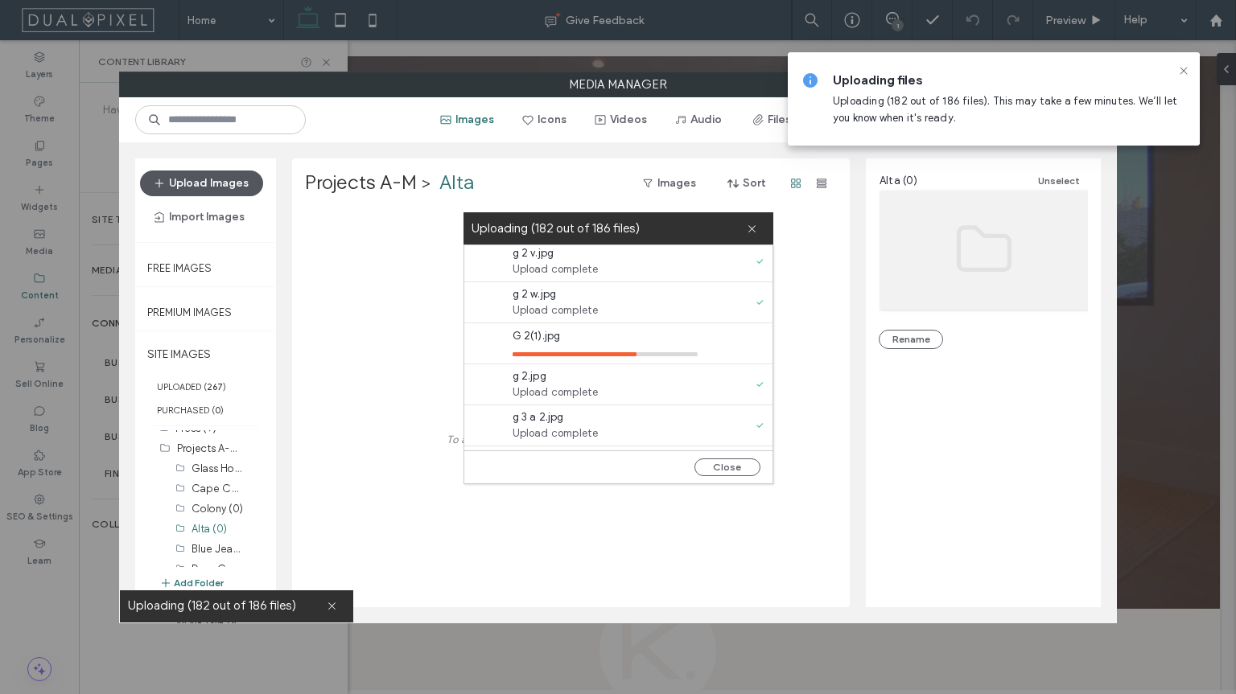
click at [238, 187] on button "Upload Images" at bounding box center [201, 184] width 123 height 26
